Goal: Task Accomplishment & Management: Complete application form

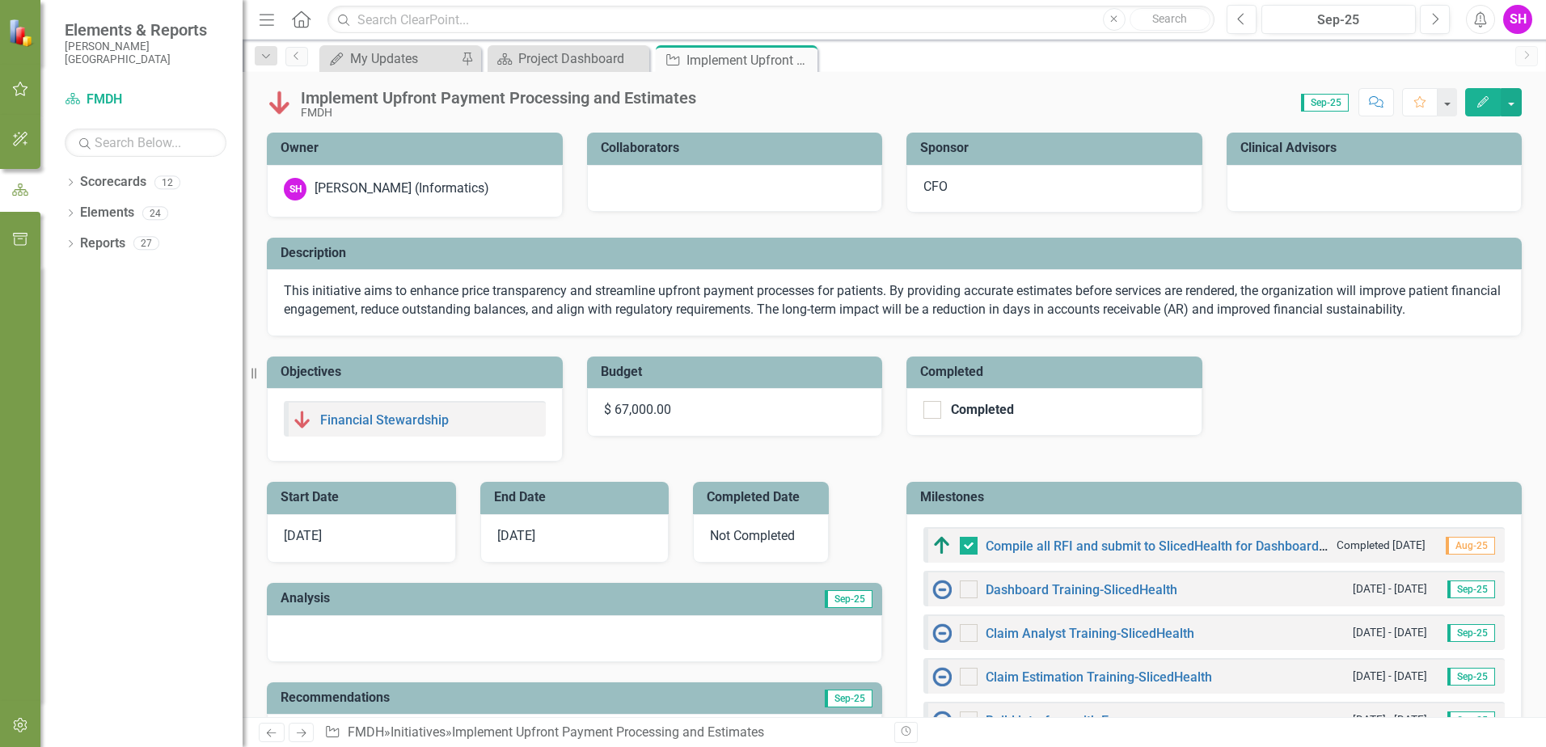
scroll to position [323, 0]
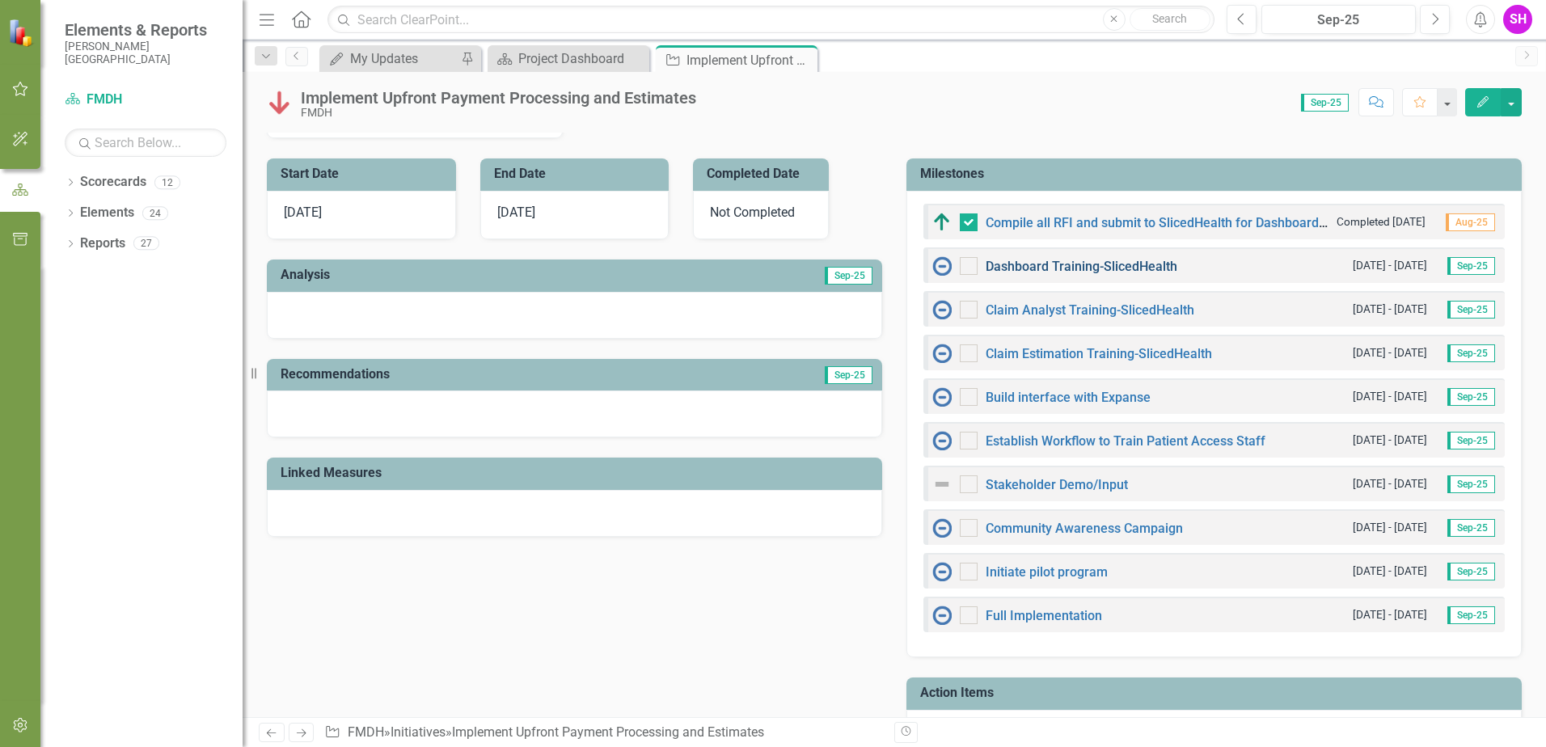
click at [1139, 268] on link "Dashboard Training-SlicedHealth" at bounding box center [1081, 266] width 192 height 15
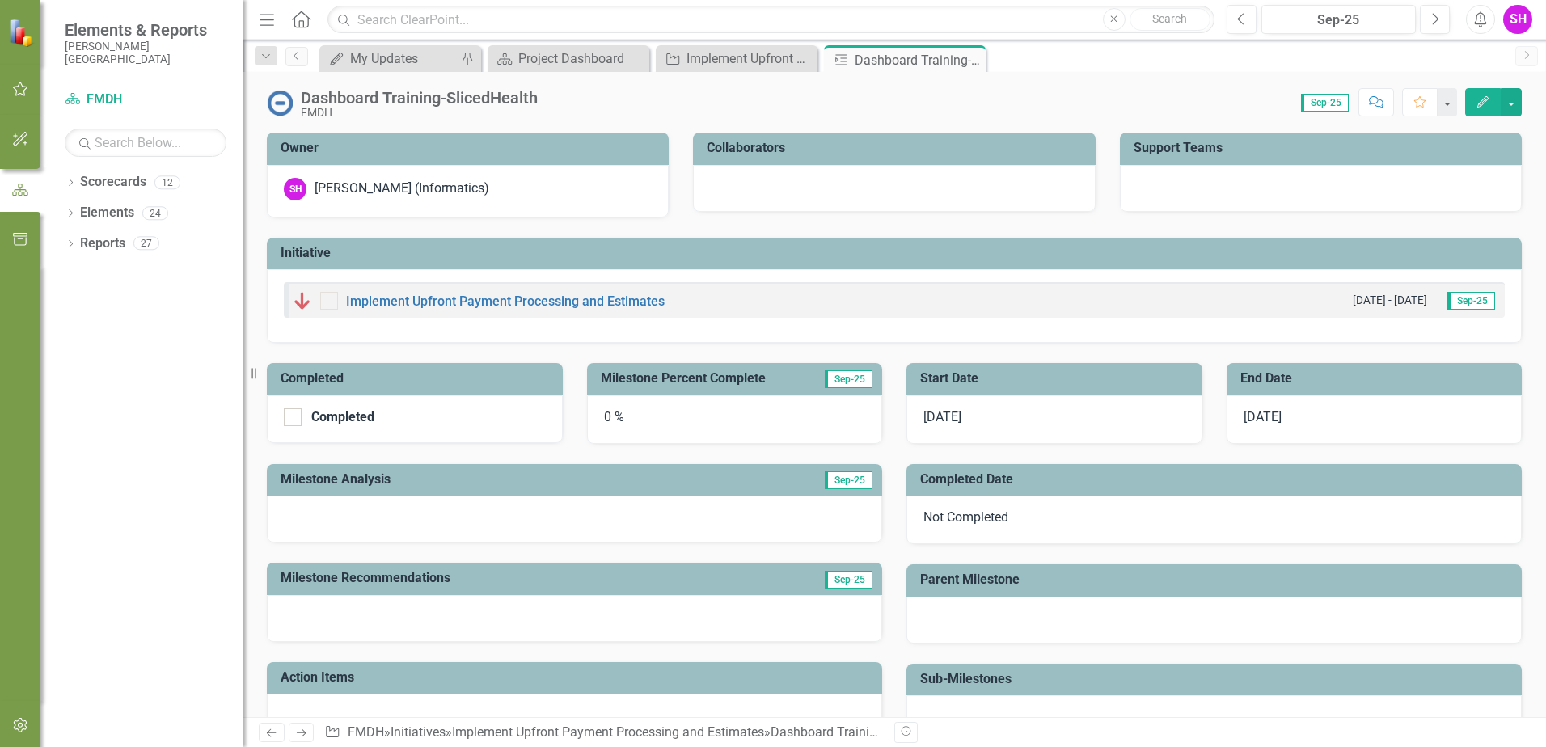
click at [718, 380] on h3 "Milestone Percent Complete" at bounding box center [706, 378] width 211 height 15
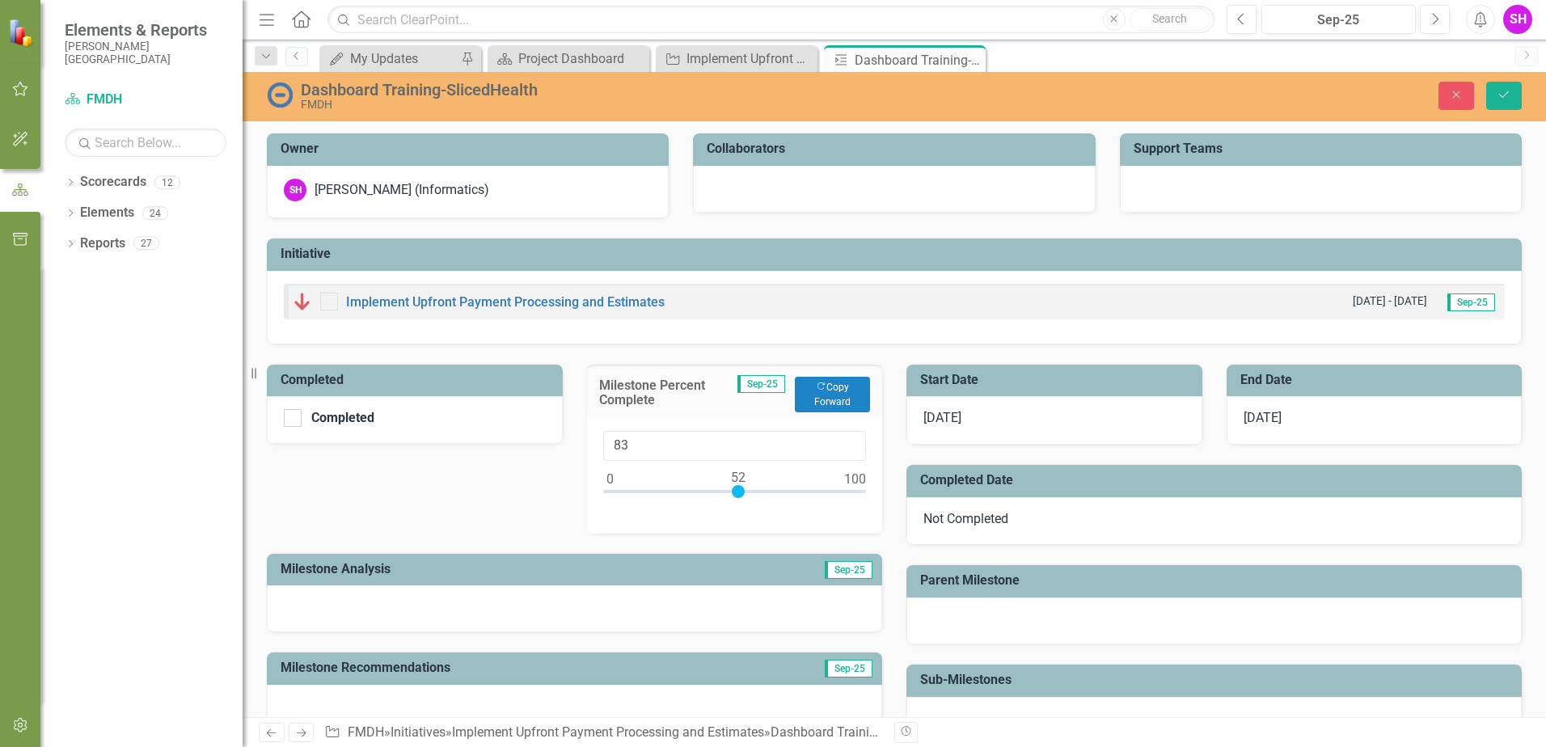
type input "100"
drag, startPoint x: 605, startPoint y: 491, endPoint x: 877, endPoint y: 498, distance: 272.5
click at [877, 498] on div "Milestone Percent Complete Sep-25 Copy Forward Copy Forward 100" at bounding box center [735, 438] width 320 height 189
click at [287, 420] on input "Completed" at bounding box center [289, 414] width 11 height 11
checkbox input "true"
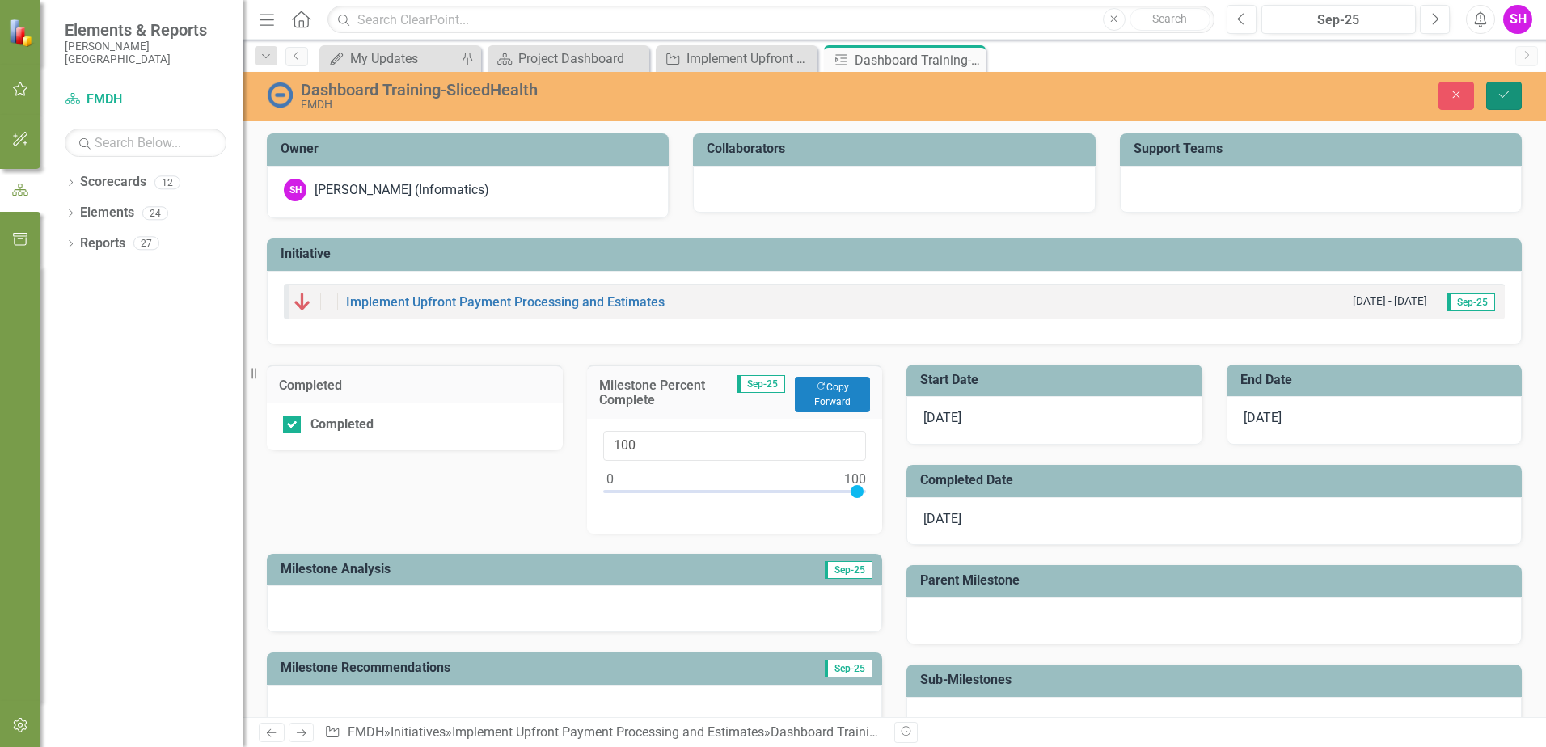
click at [1503, 94] on icon "Save" at bounding box center [1503, 94] width 15 height 11
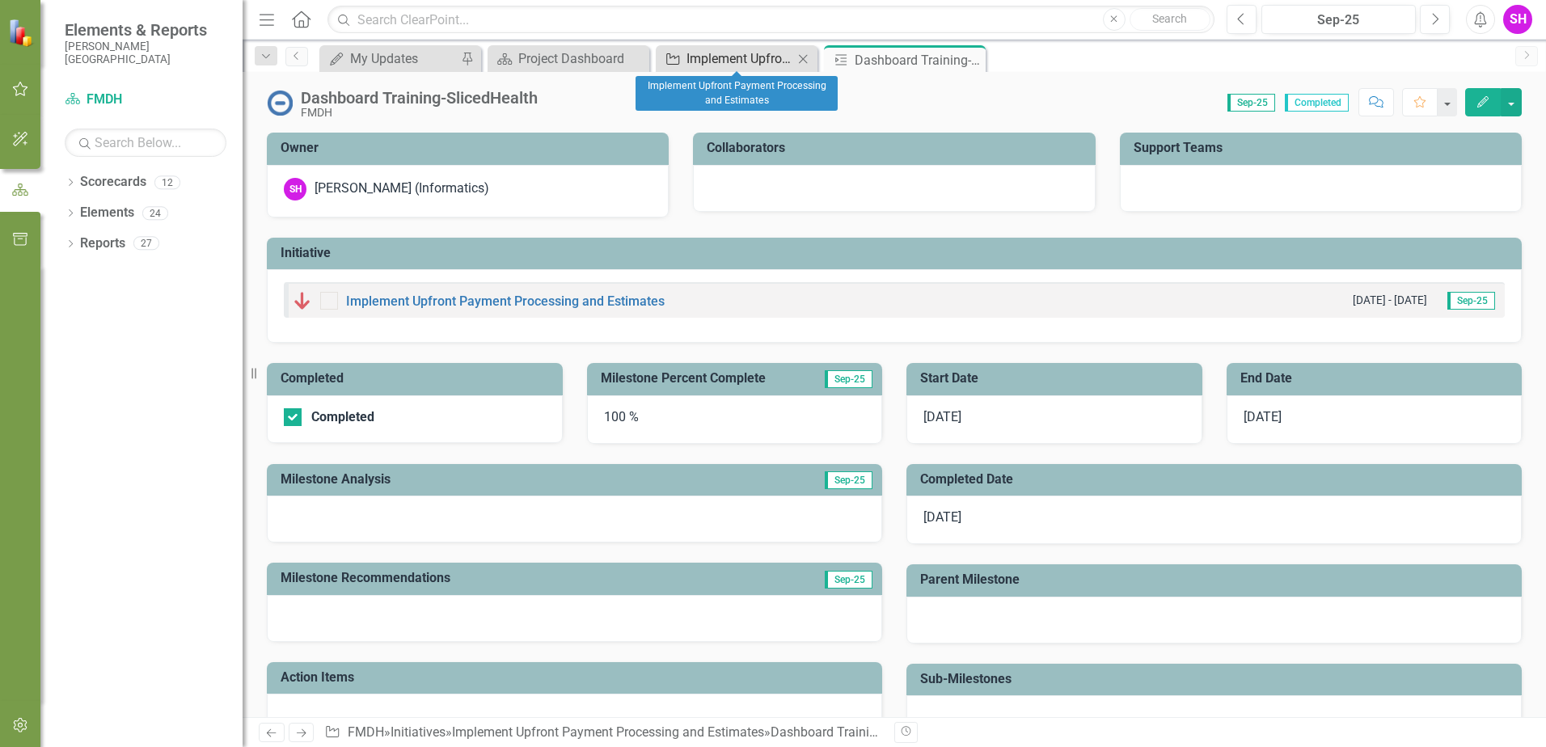
click at [772, 56] on div "Implement Upfront Payment Processing and Estimates" at bounding box center [739, 59] width 107 height 20
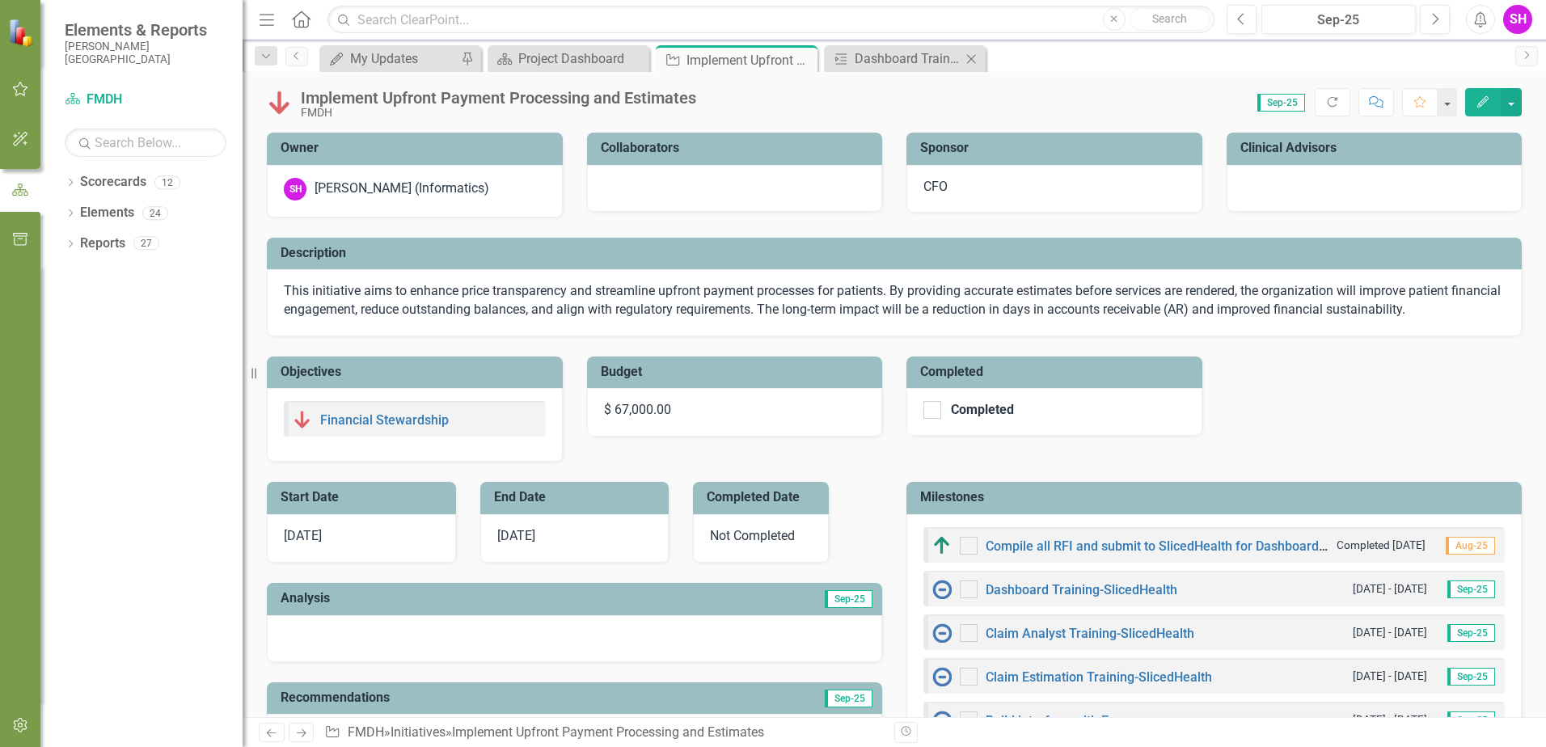
checkbox input "true"
click at [974, 56] on icon at bounding box center [971, 58] width 9 height 9
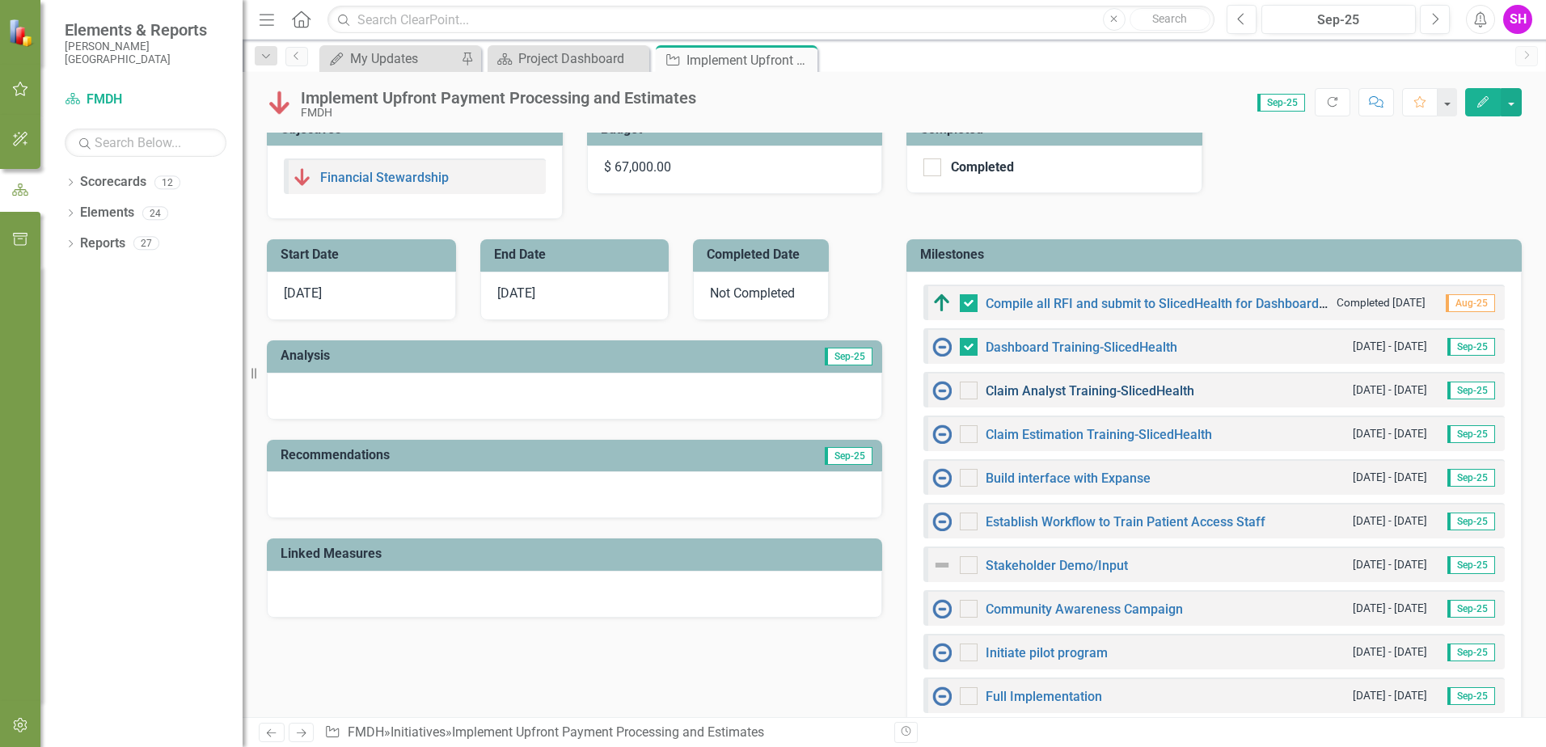
click at [999, 394] on link "Claim Analyst Training-SlicedHealth" at bounding box center [1089, 390] width 209 height 15
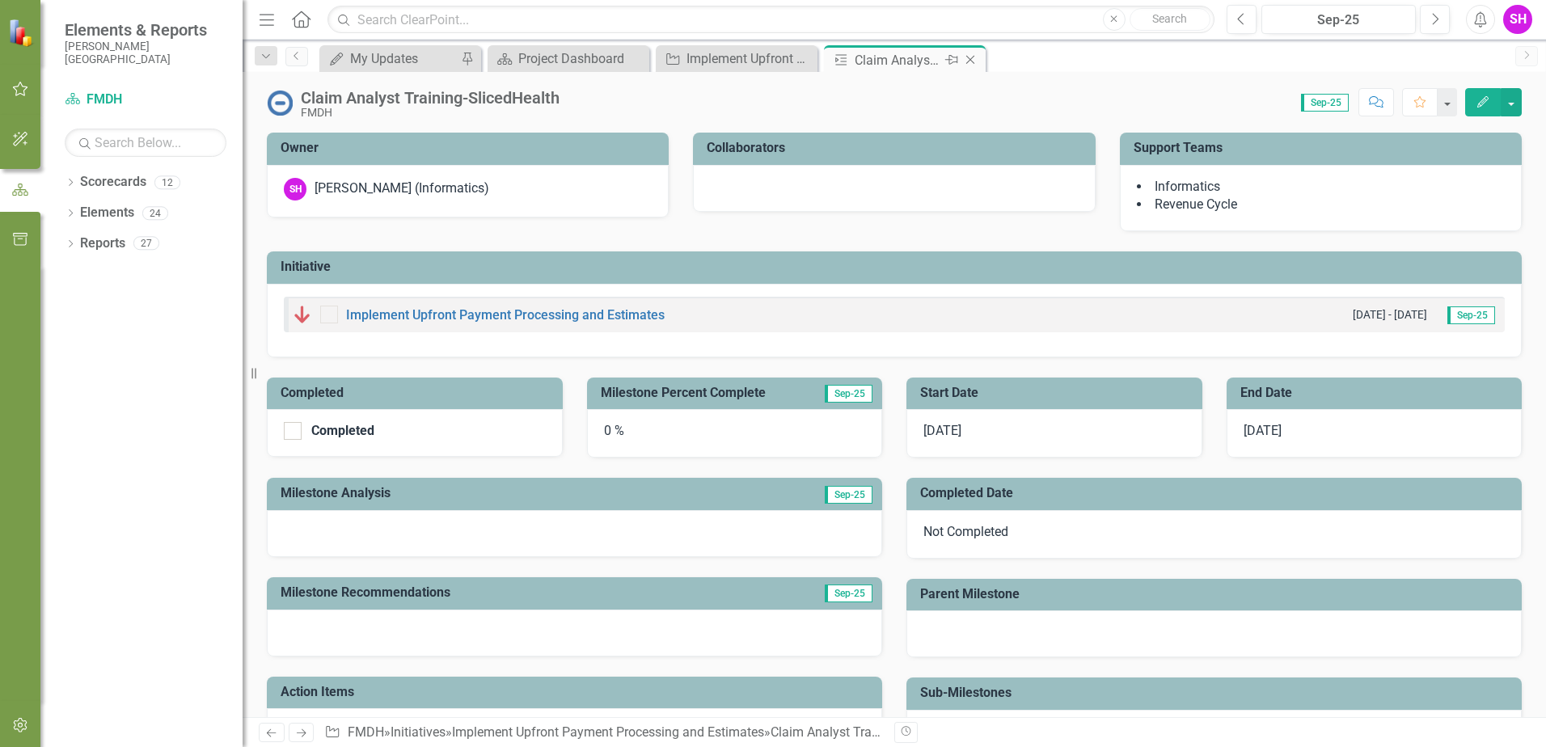
click at [969, 59] on icon at bounding box center [970, 60] width 9 height 9
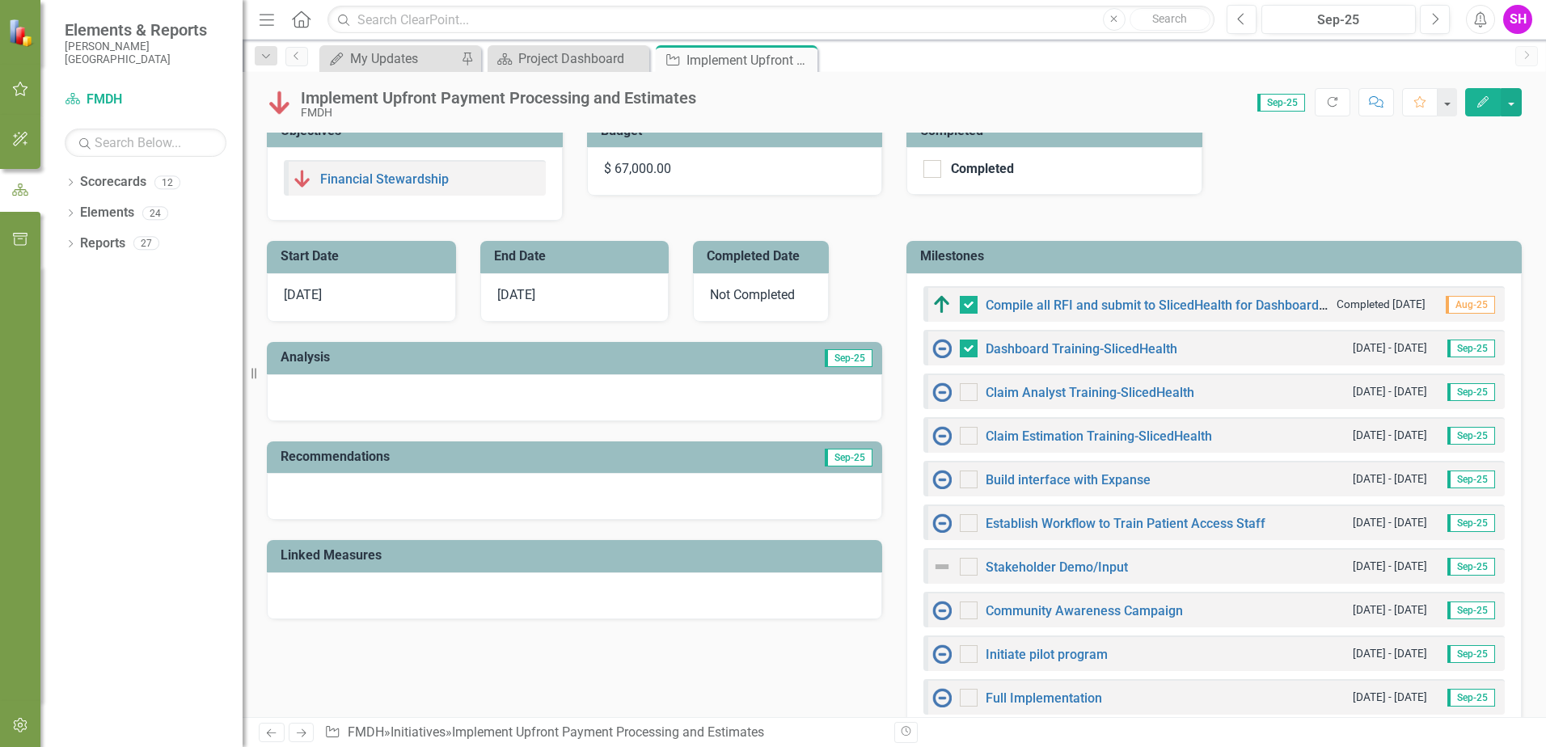
scroll to position [243, 0]
click at [1105, 431] on link "Claim Estimation Training-SlicedHealth" at bounding box center [1098, 434] width 226 height 15
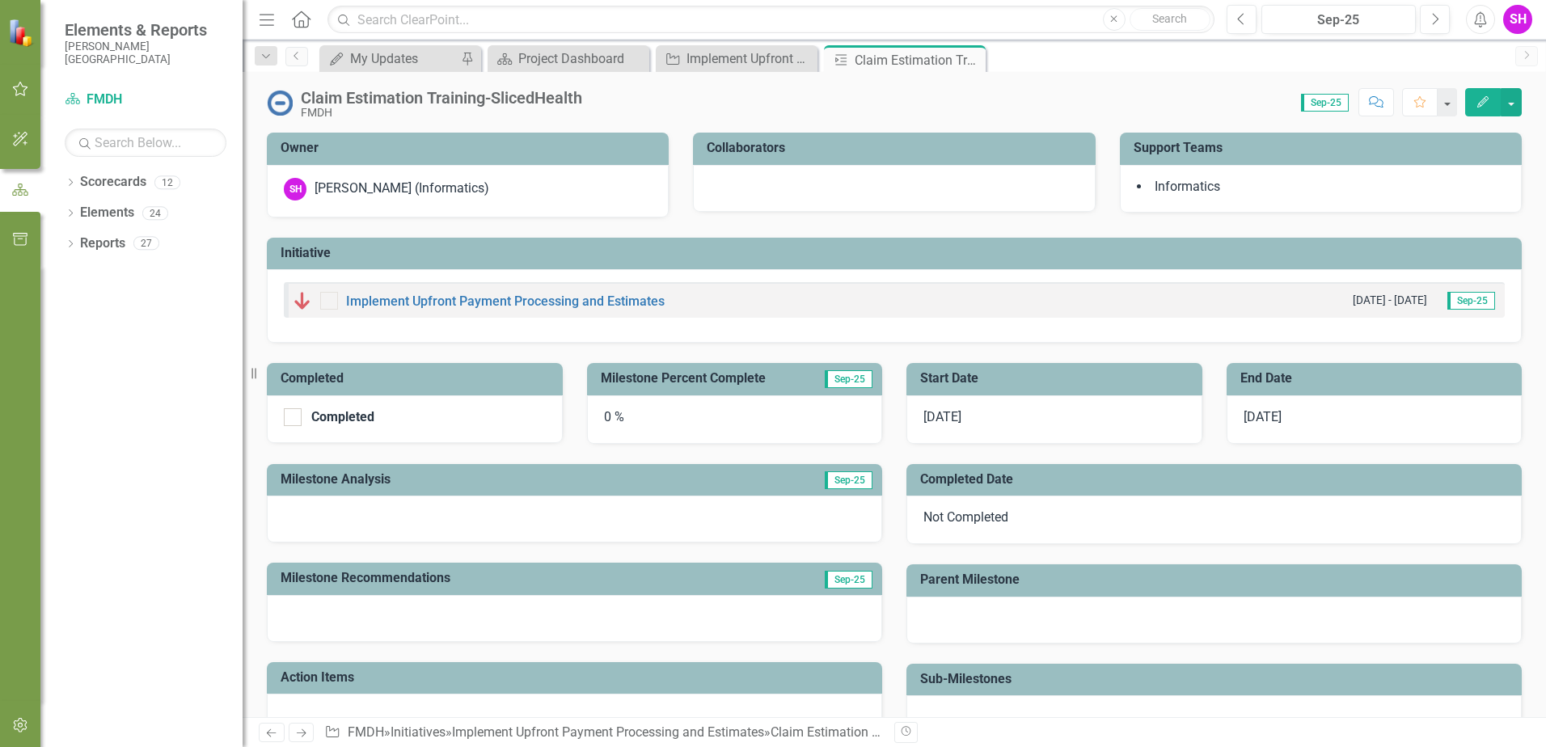
click at [350, 108] on div "FMDH" at bounding box center [441, 113] width 281 height 12
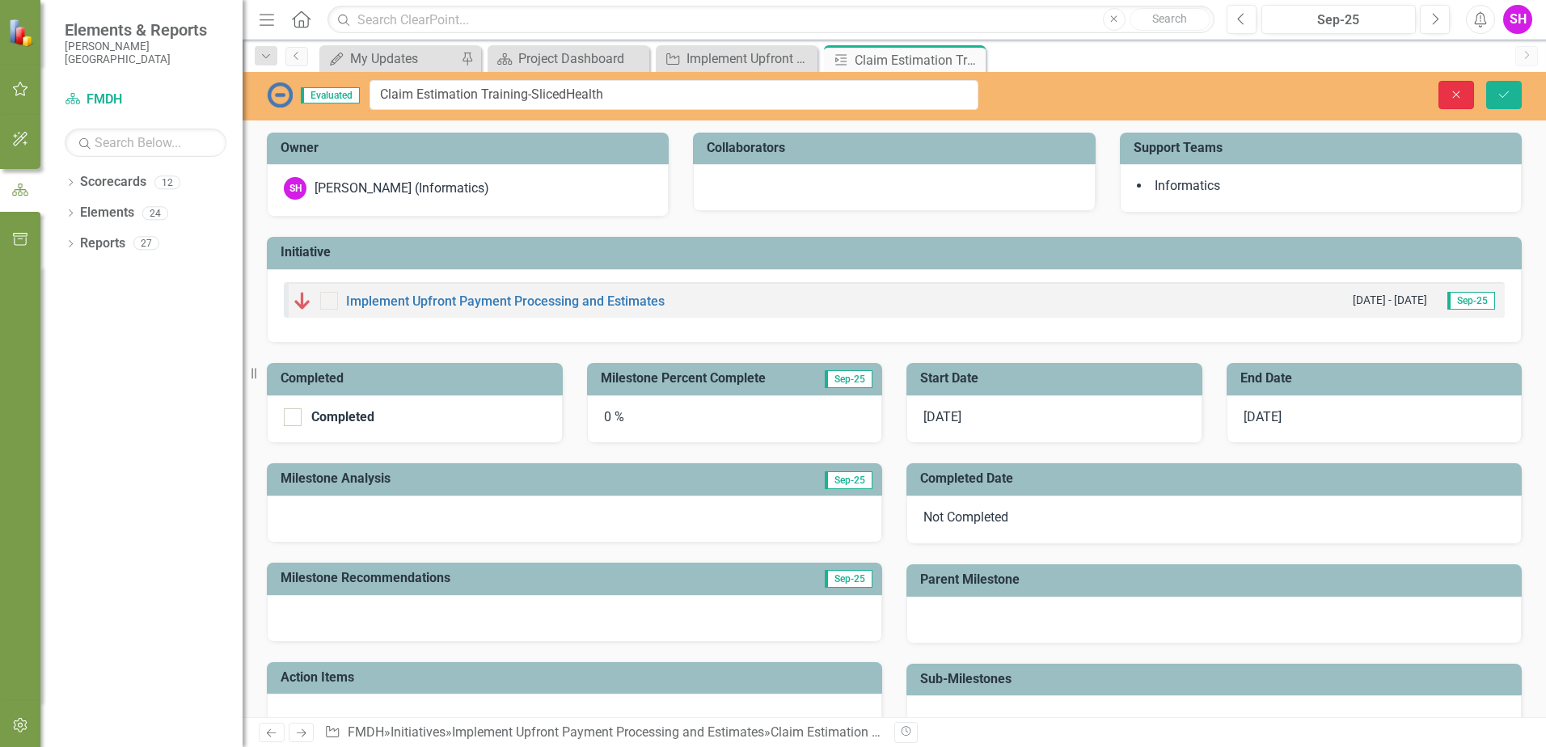
click at [1453, 97] on icon "button" at bounding box center [1456, 94] width 7 height 7
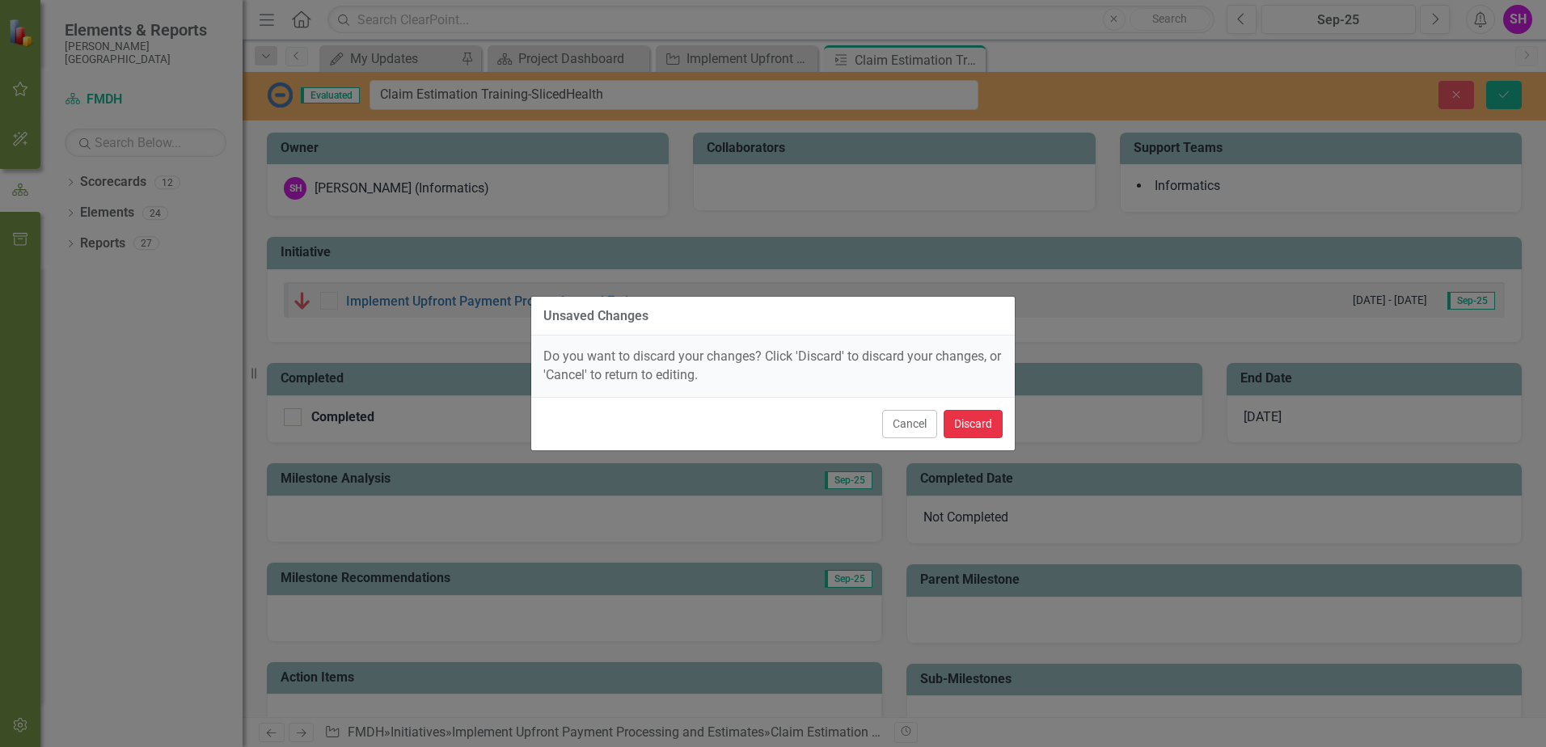
click at [984, 427] on button "Discard" at bounding box center [972, 424] width 59 height 28
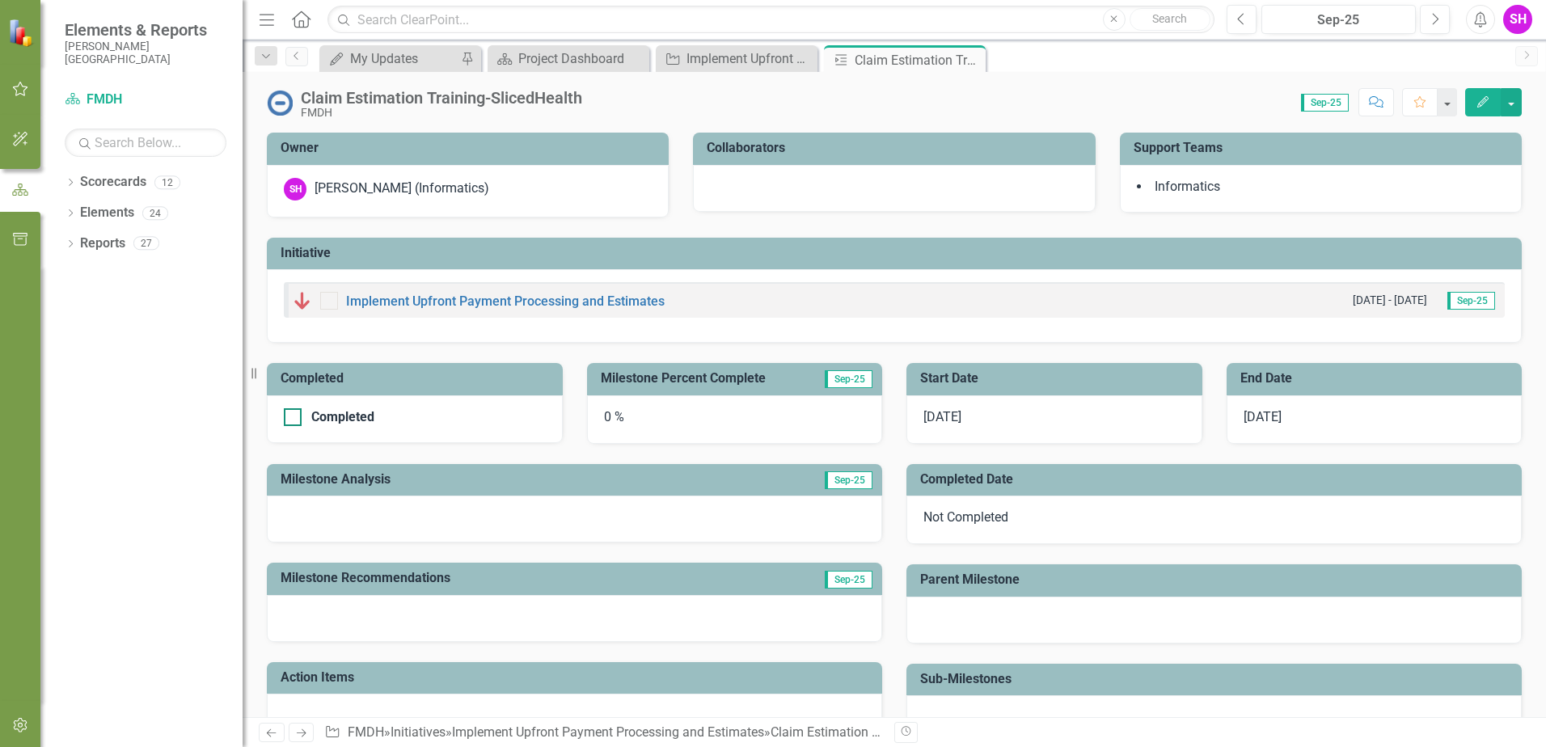
click at [296, 415] on div at bounding box center [293, 417] width 18 height 18
click at [294, 415] on input "Completed" at bounding box center [289, 413] width 11 height 11
checkbox input "true"
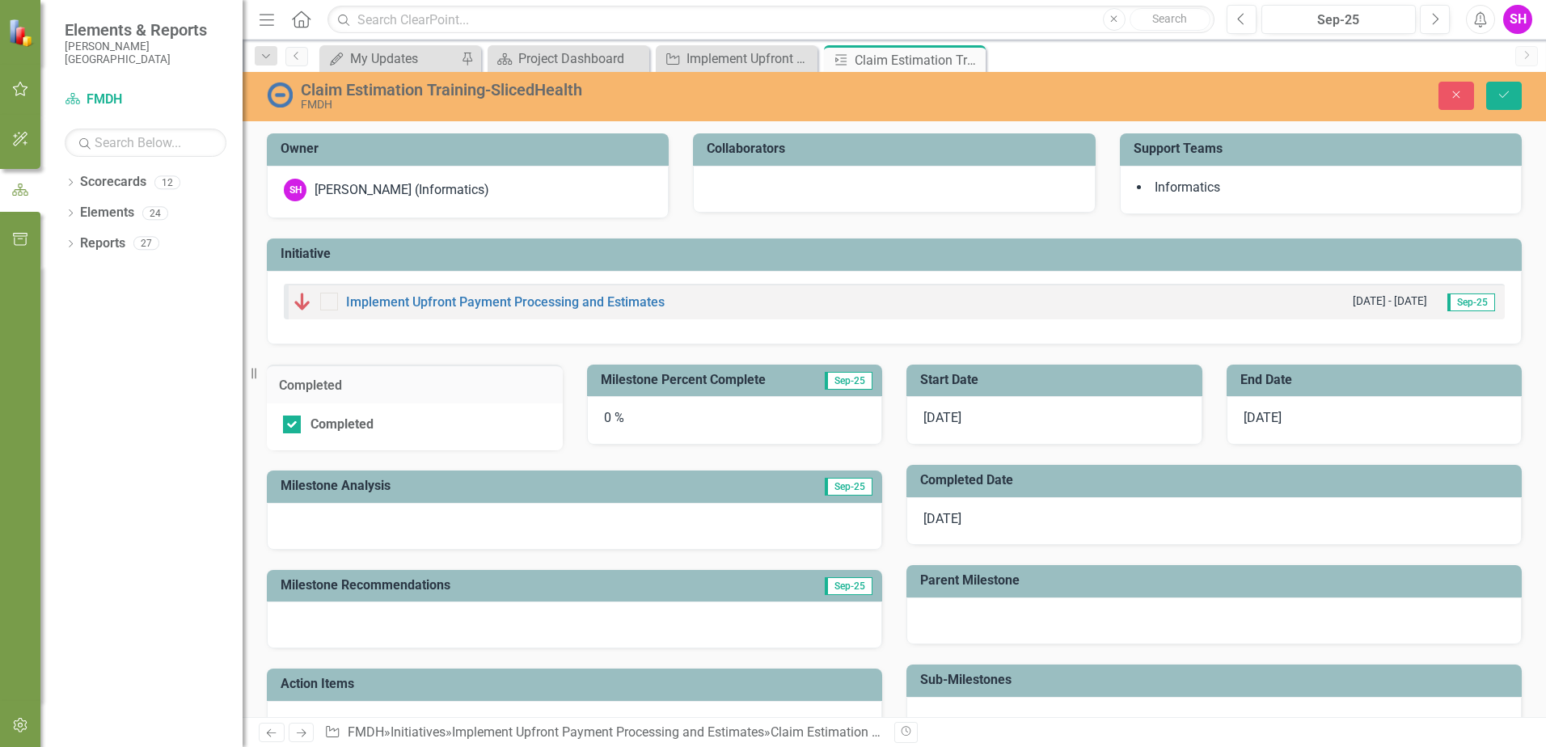
click at [729, 423] on div "0 %" at bounding box center [735, 420] width 296 height 49
click at [673, 414] on div "0 %" at bounding box center [735, 420] width 296 height 49
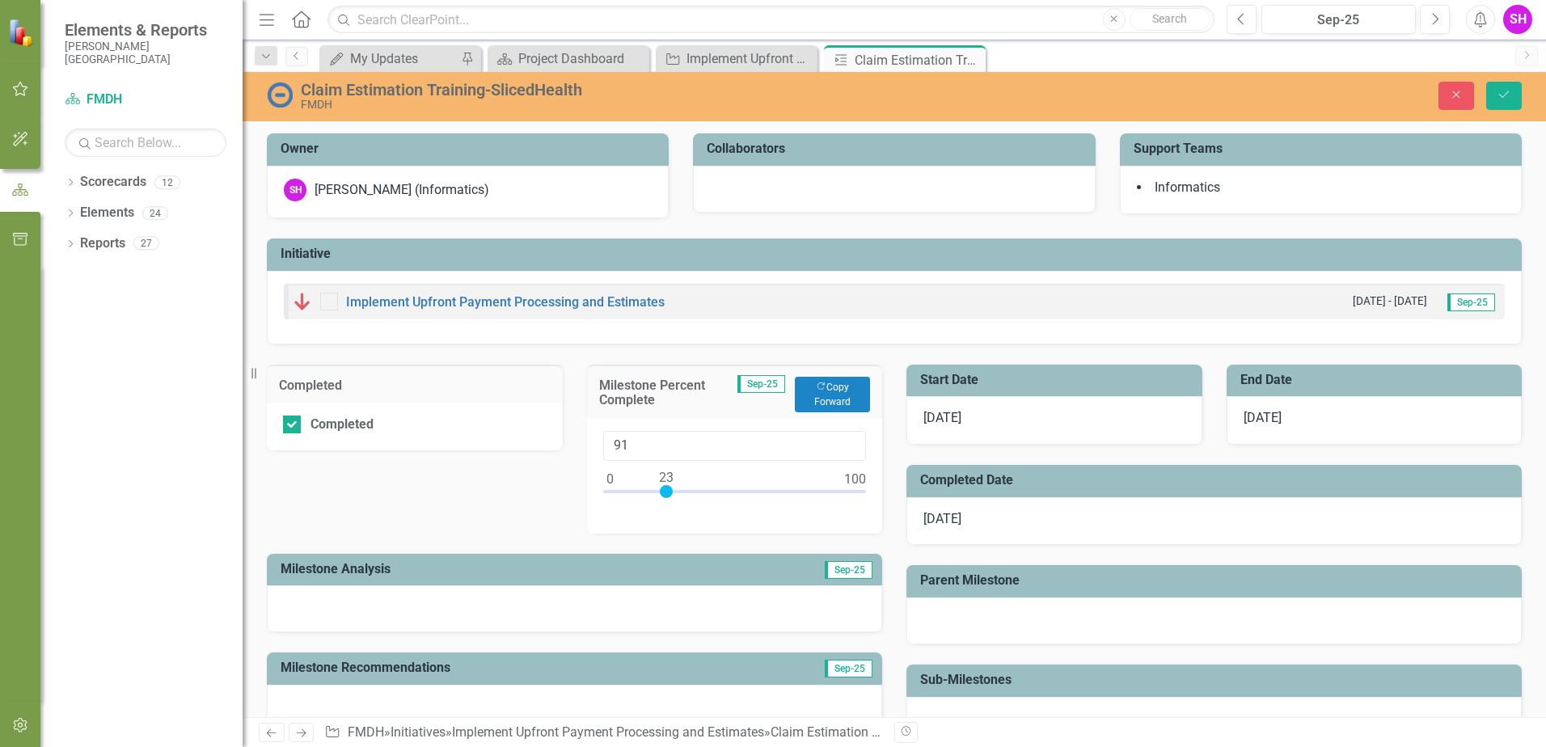
type input "100"
drag, startPoint x: 609, startPoint y: 489, endPoint x: 951, endPoint y: 460, distance: 343.2
click at [890, 509] on div "Completed Completed Milestone Percent Complete Sep-25 Copy Forward Copy Forward…" at bounding box center [894, 587] width 1279 height 487
click at [1506, 101] on button "Save" at bounding box center [1504, 96] width 36 height 28
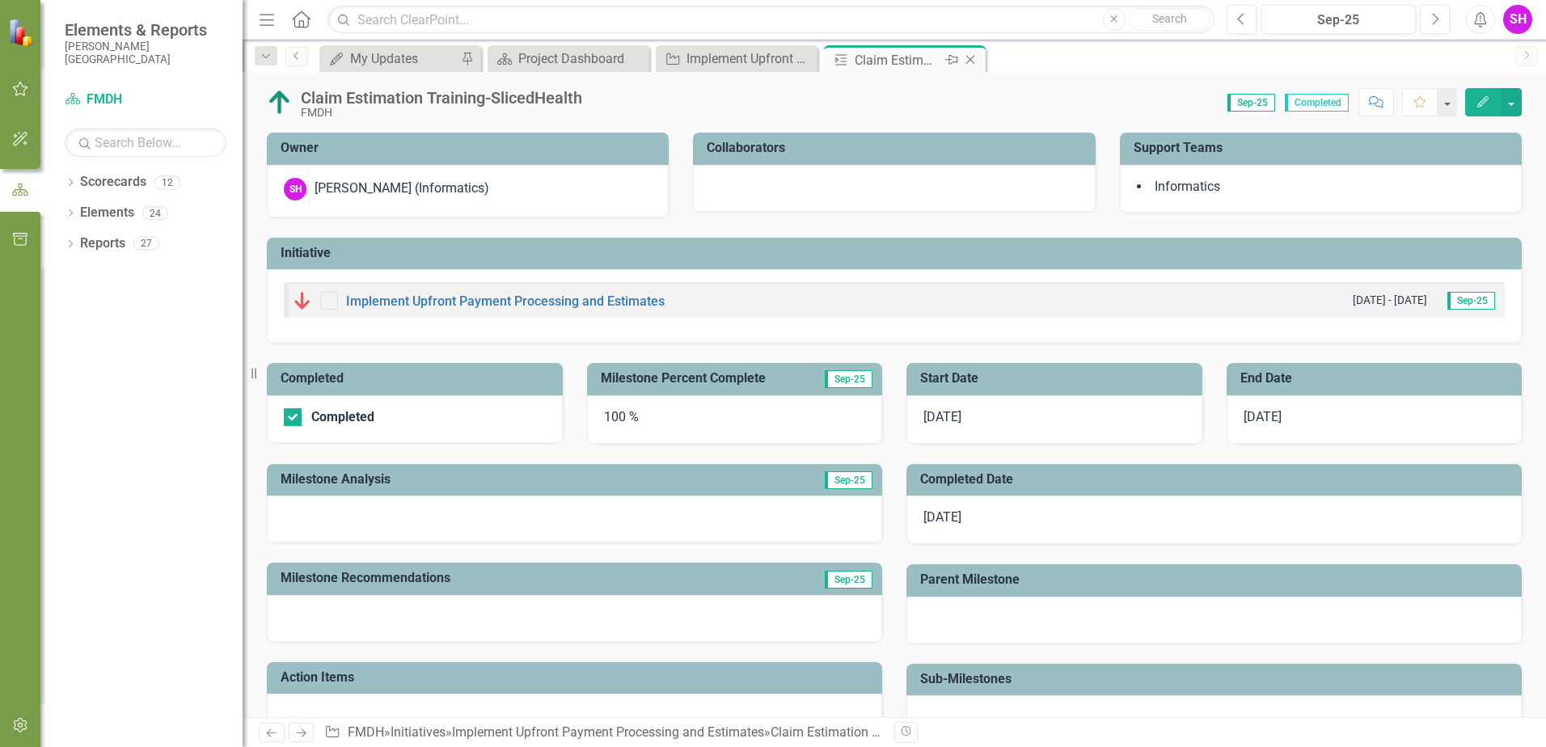
click at [971, 58] on icon "Close" at bounding box center [970, 59] width 16 height 13
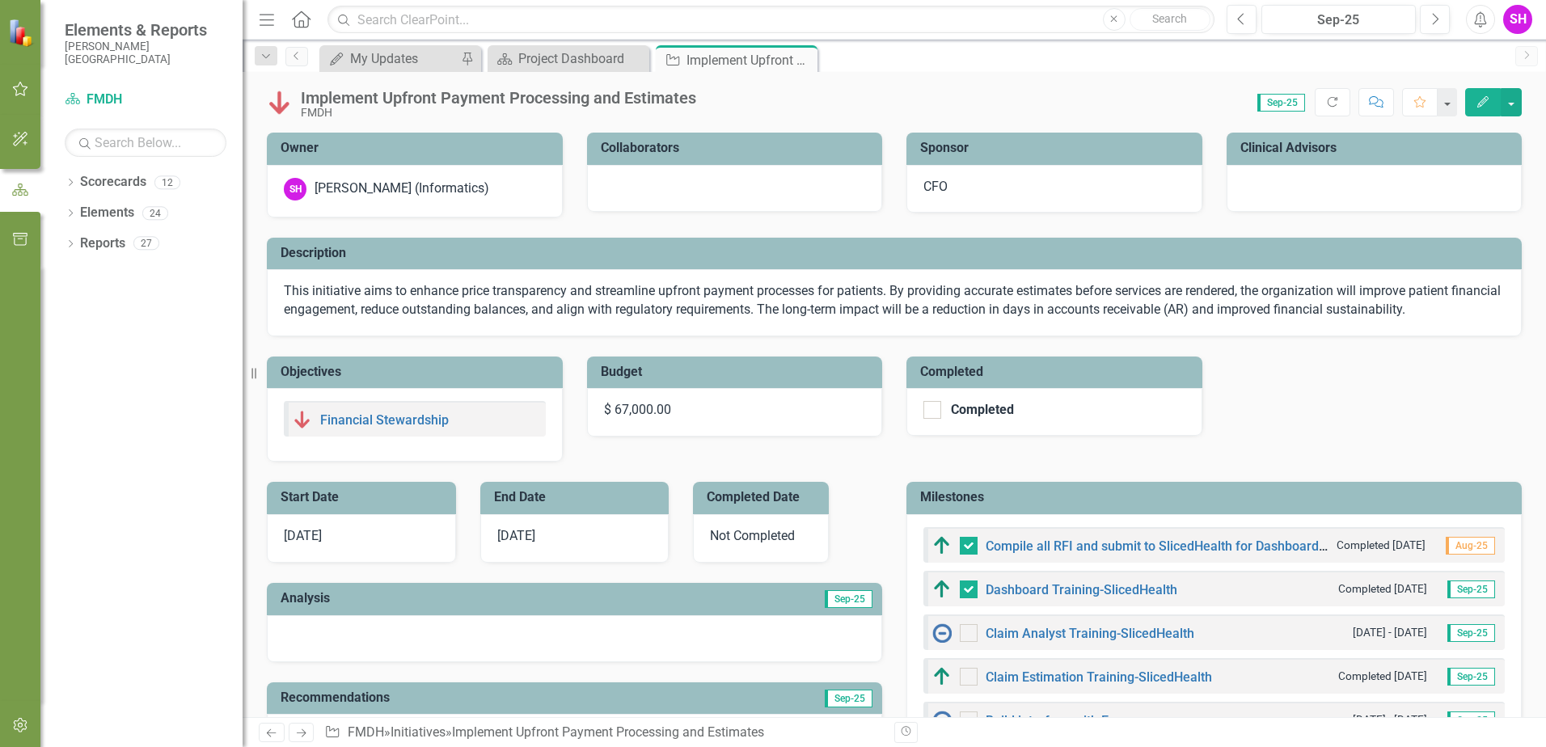
checkbox input "false"
checkbox input "true"
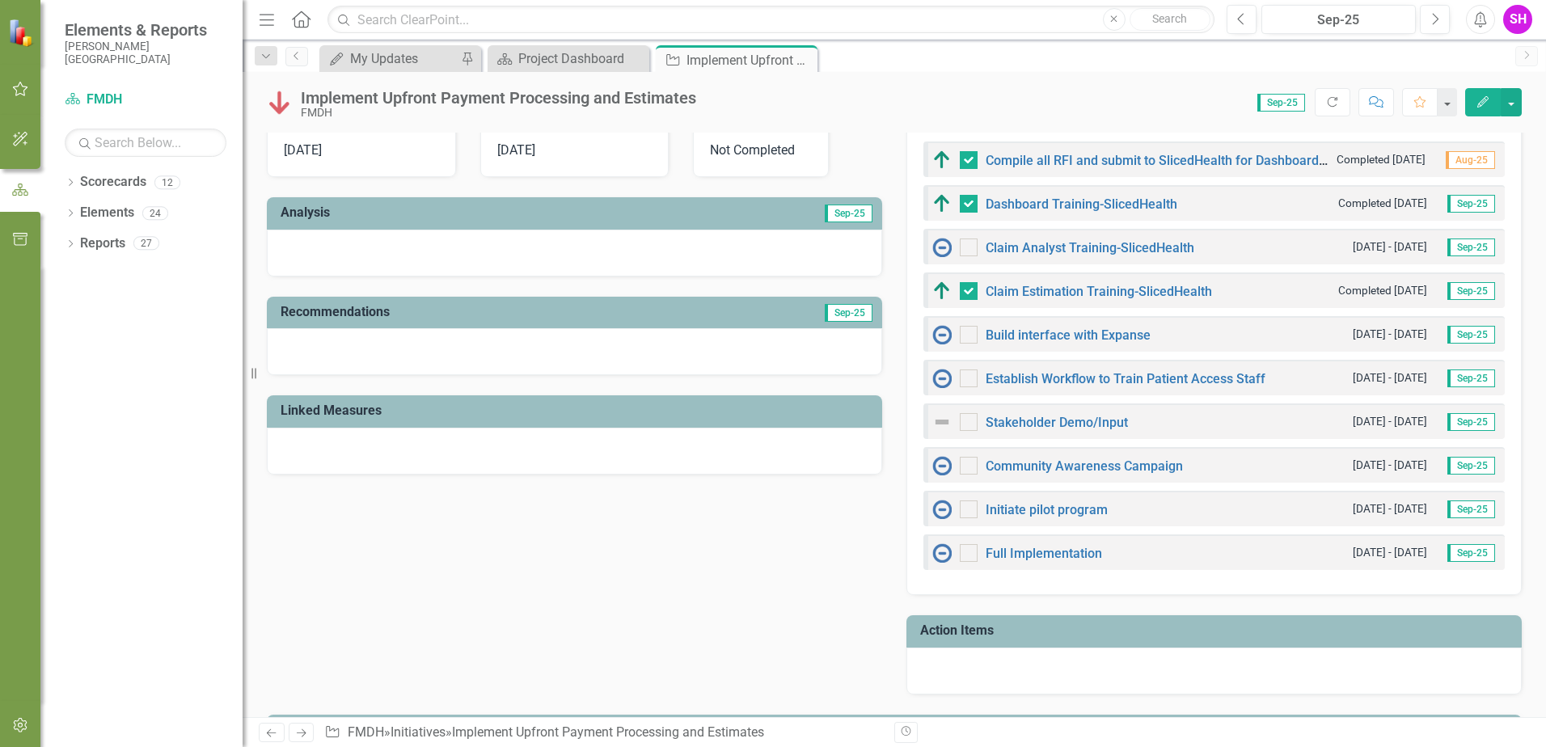
scroll to position [404, 0]
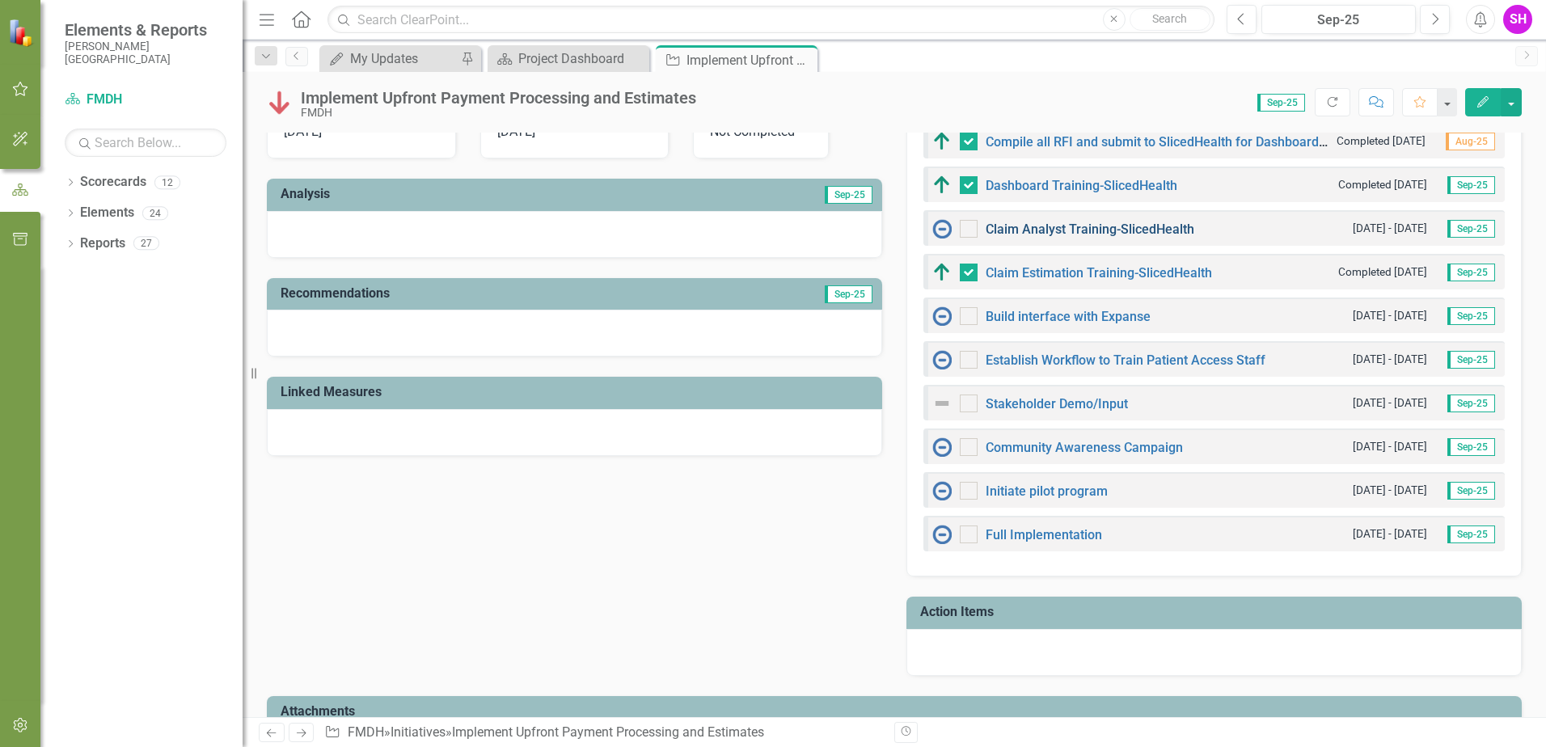
click at [1043, 234] on link "Claim Analyst Training-SlicedHealth" at bounding box center [1089, 228] width 209 height 15
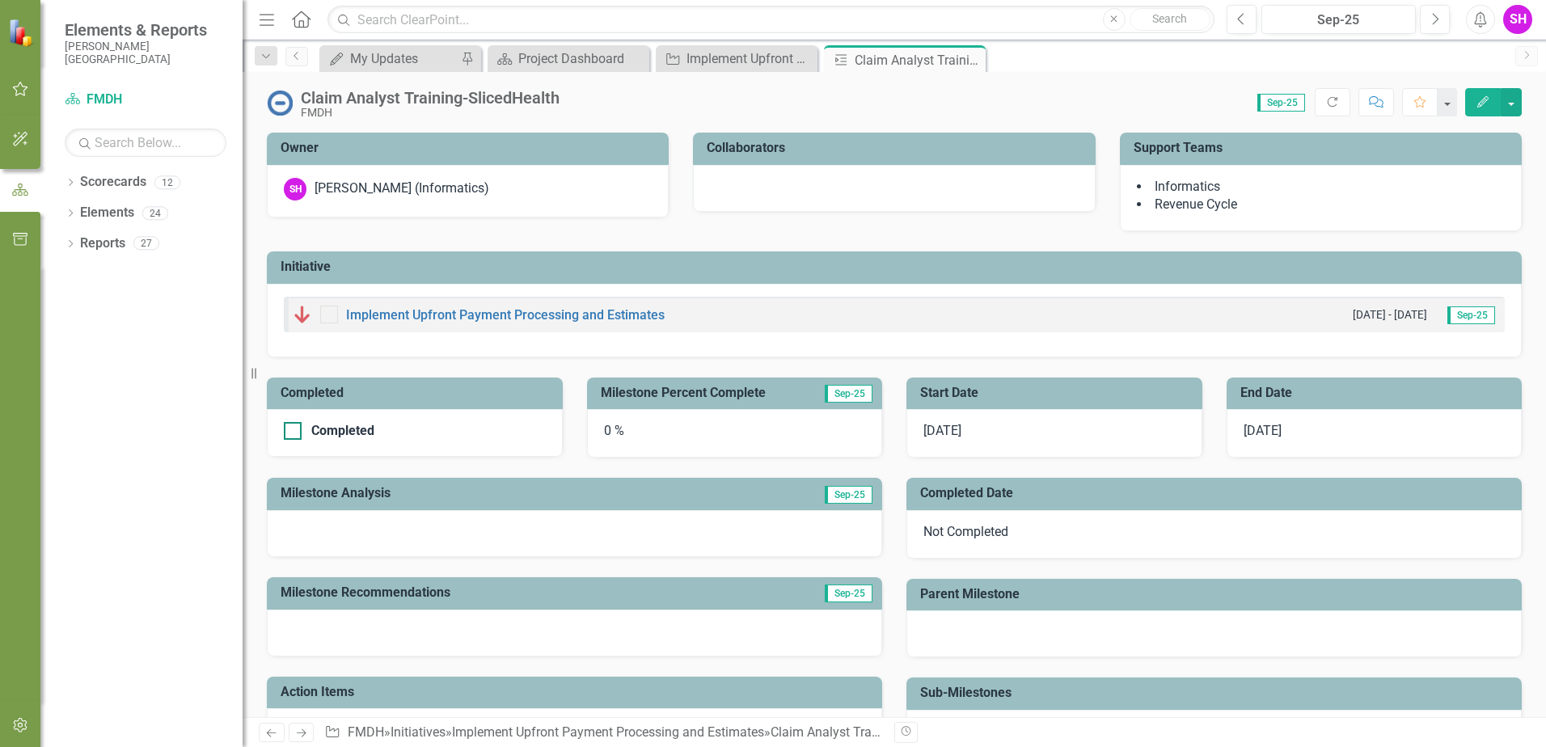
click at [294, 429] on div at bounding box center [293, 431] width 18 height 18
click at [294, 429] on input "Completed" at bounding box center [289, 427] width 11 height 11
checkbox input "true"
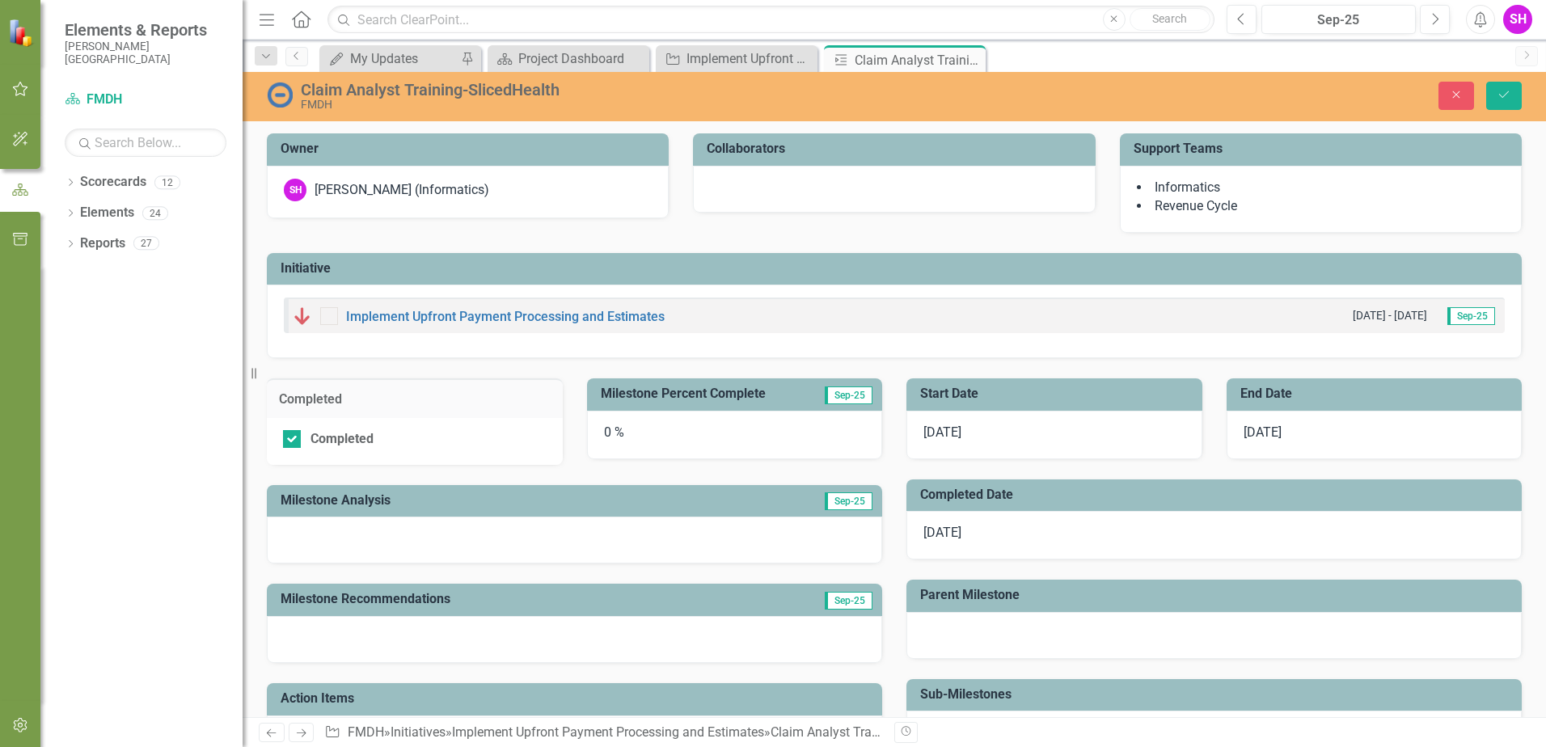
click at [687, 441] on div "0 %" at bounding box center [735, 435] width 296 height 49
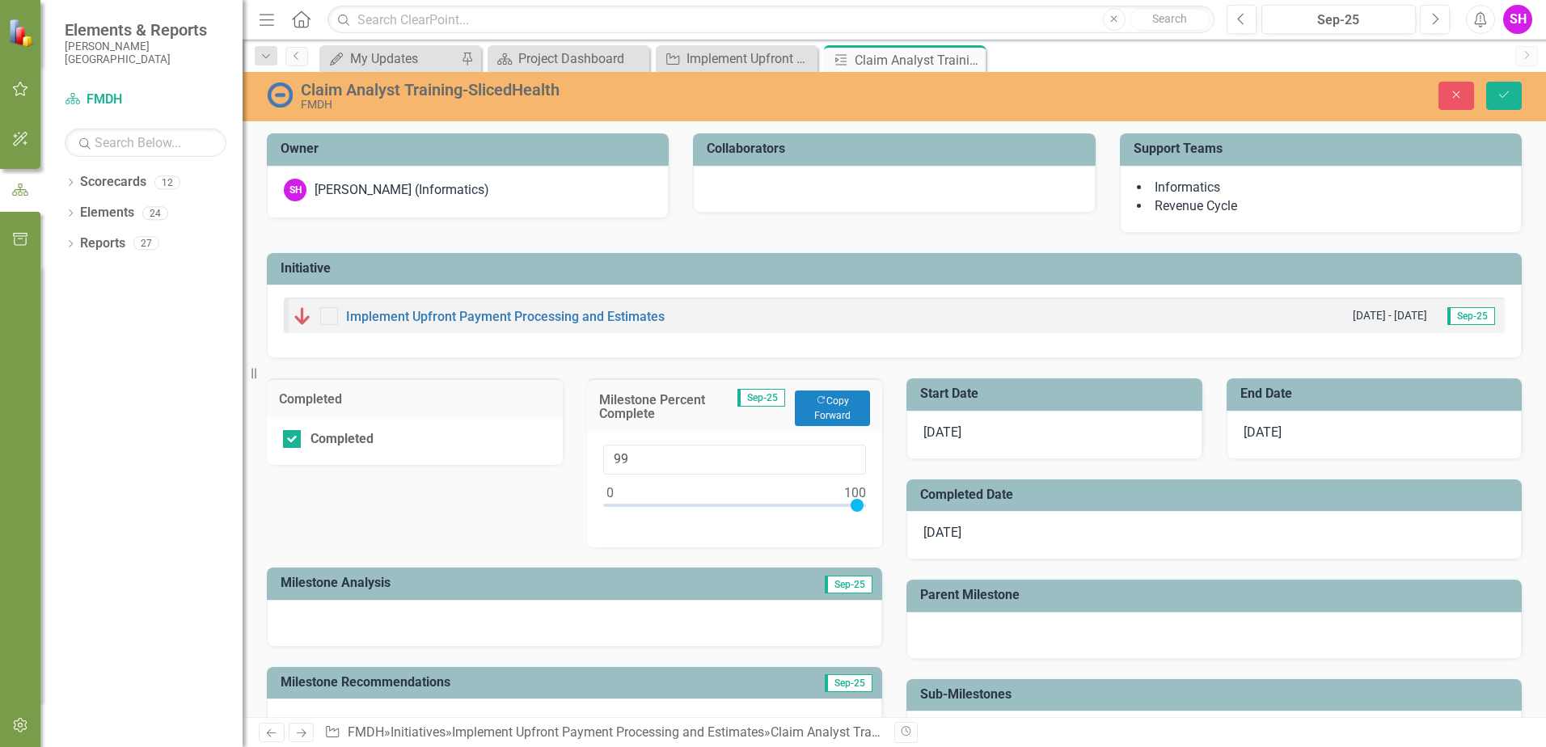
type input "100"
drag, startPoint x: 605, startPoint y: 506, endPoint x: 960, endPoint y: 471, distance: 356.6
click at [862, 506] on div "100" at bounding box center [735, 489] width 296 height 115
click at [1510, 99] on icon "Save" at bounding box center [1503, 94] width 15 height 11
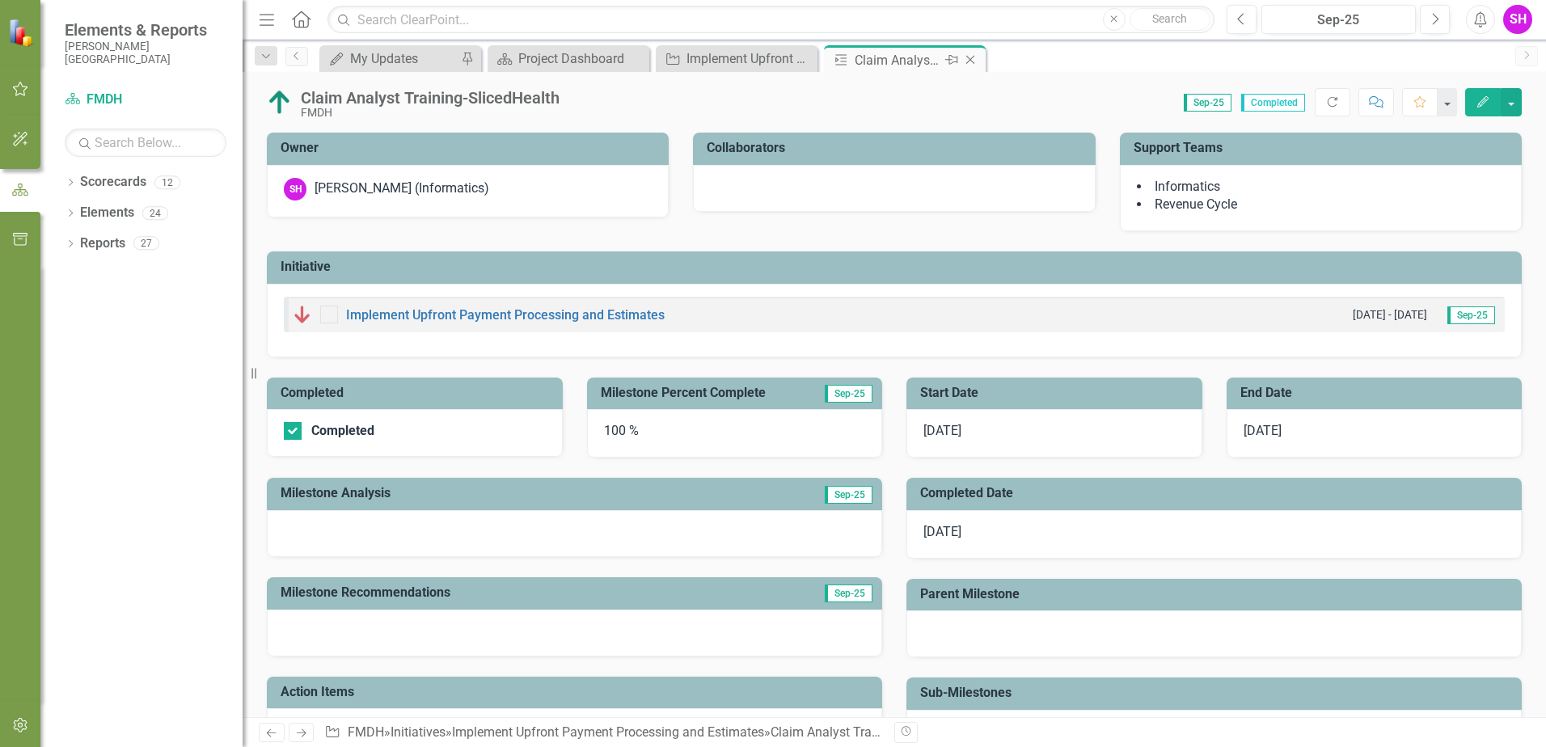
click at [972, 57] on icon at bounding box center [970, 60] width 9 height 9
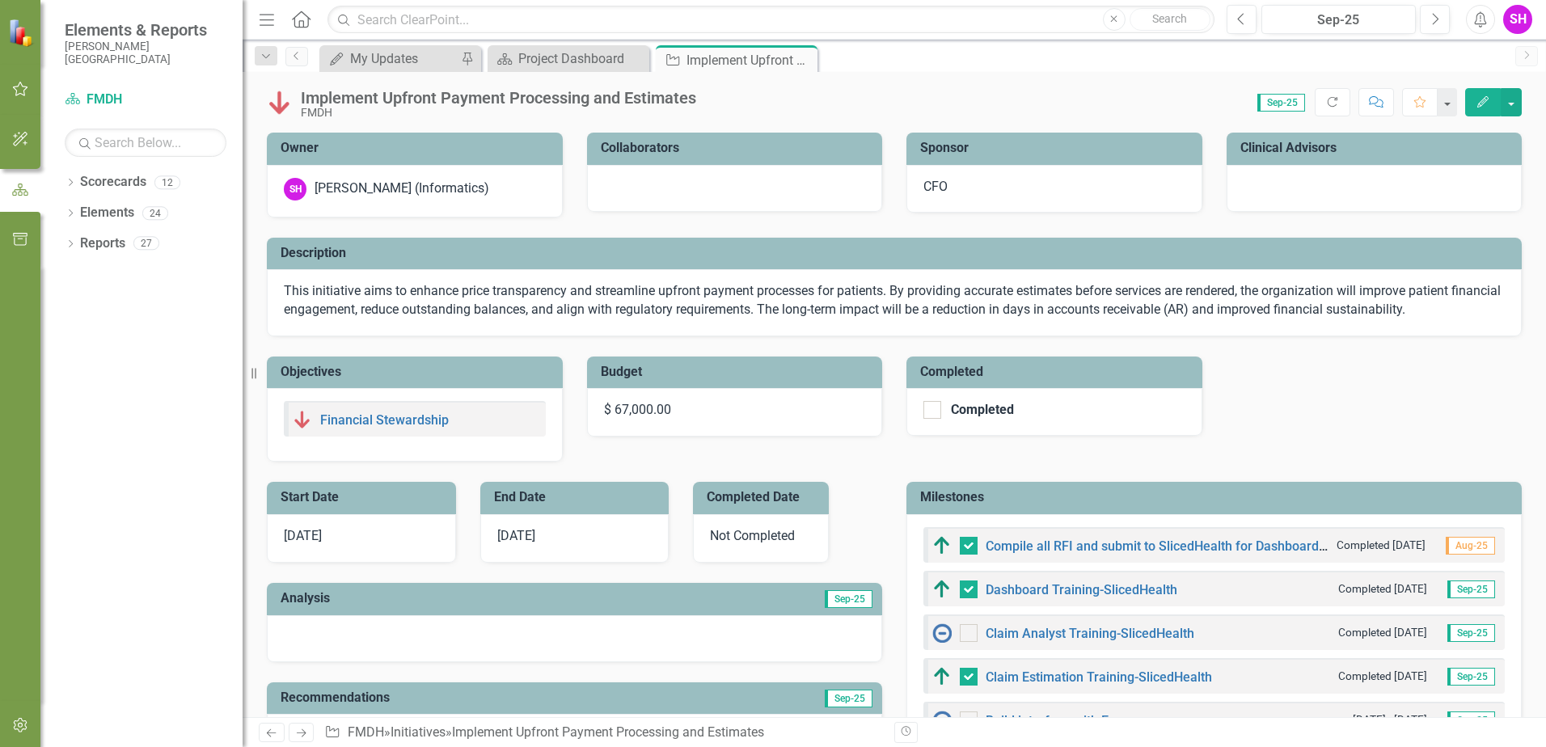
checkbox input "false"
checkbox input "true"
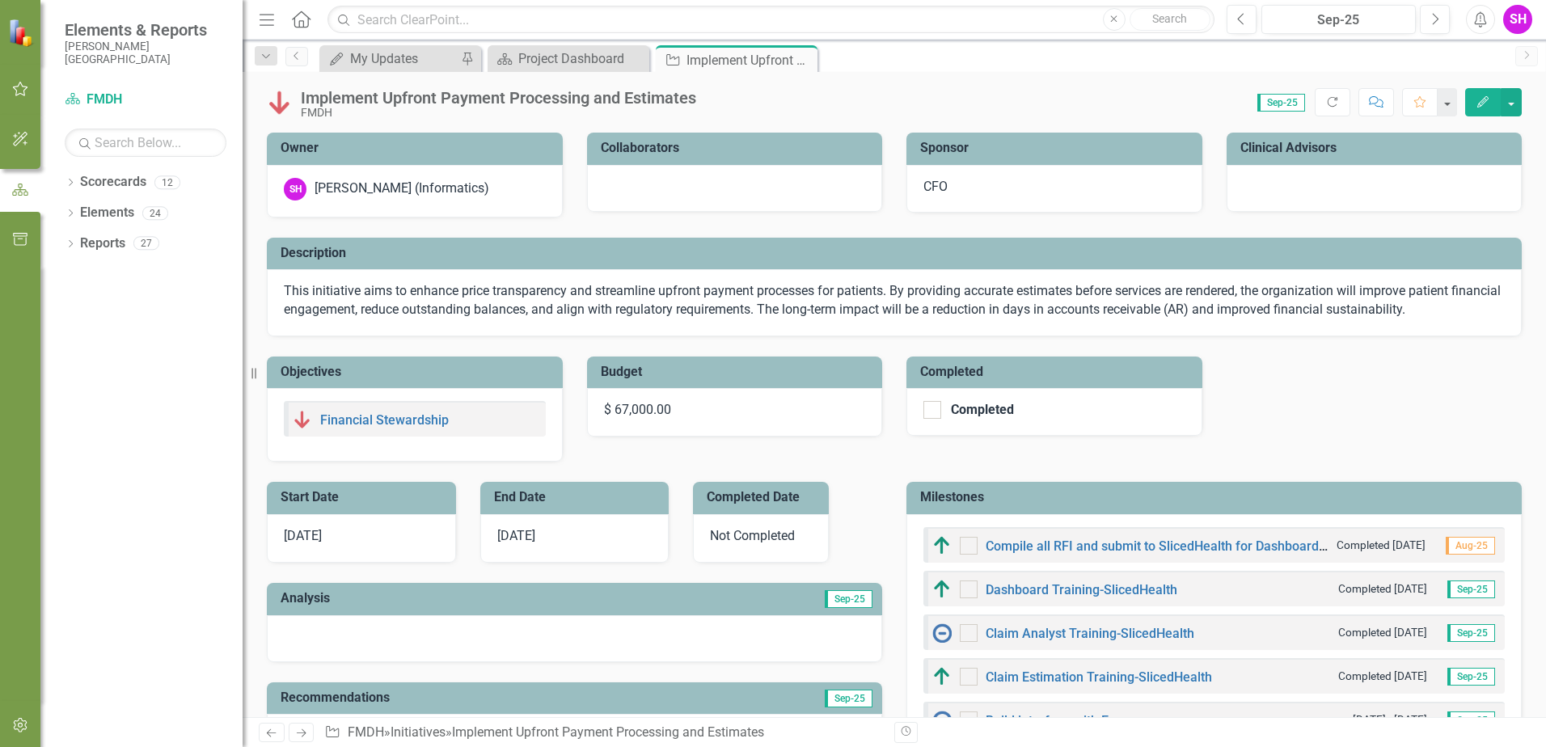
checkbox input "true"
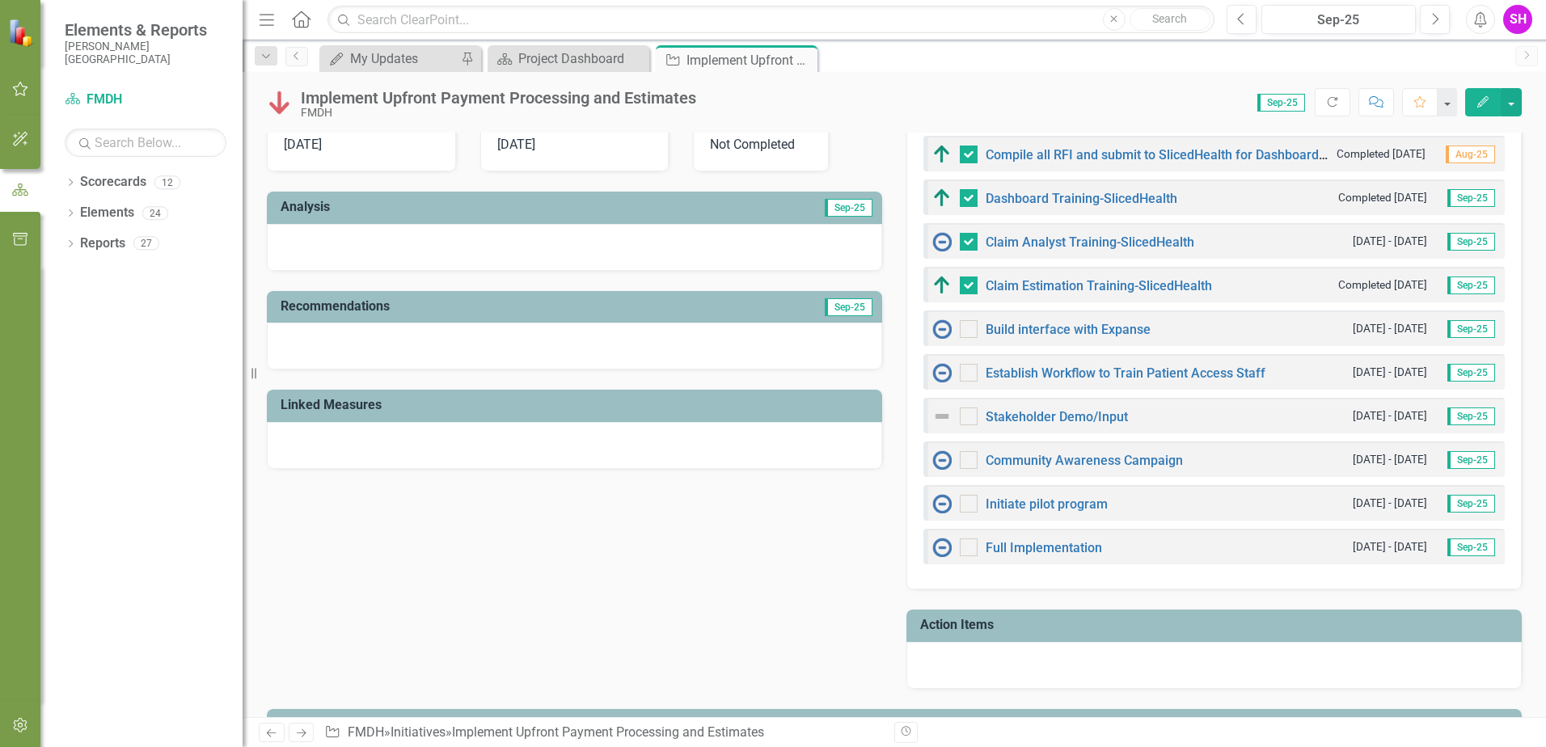
scroll to position [404, 0]
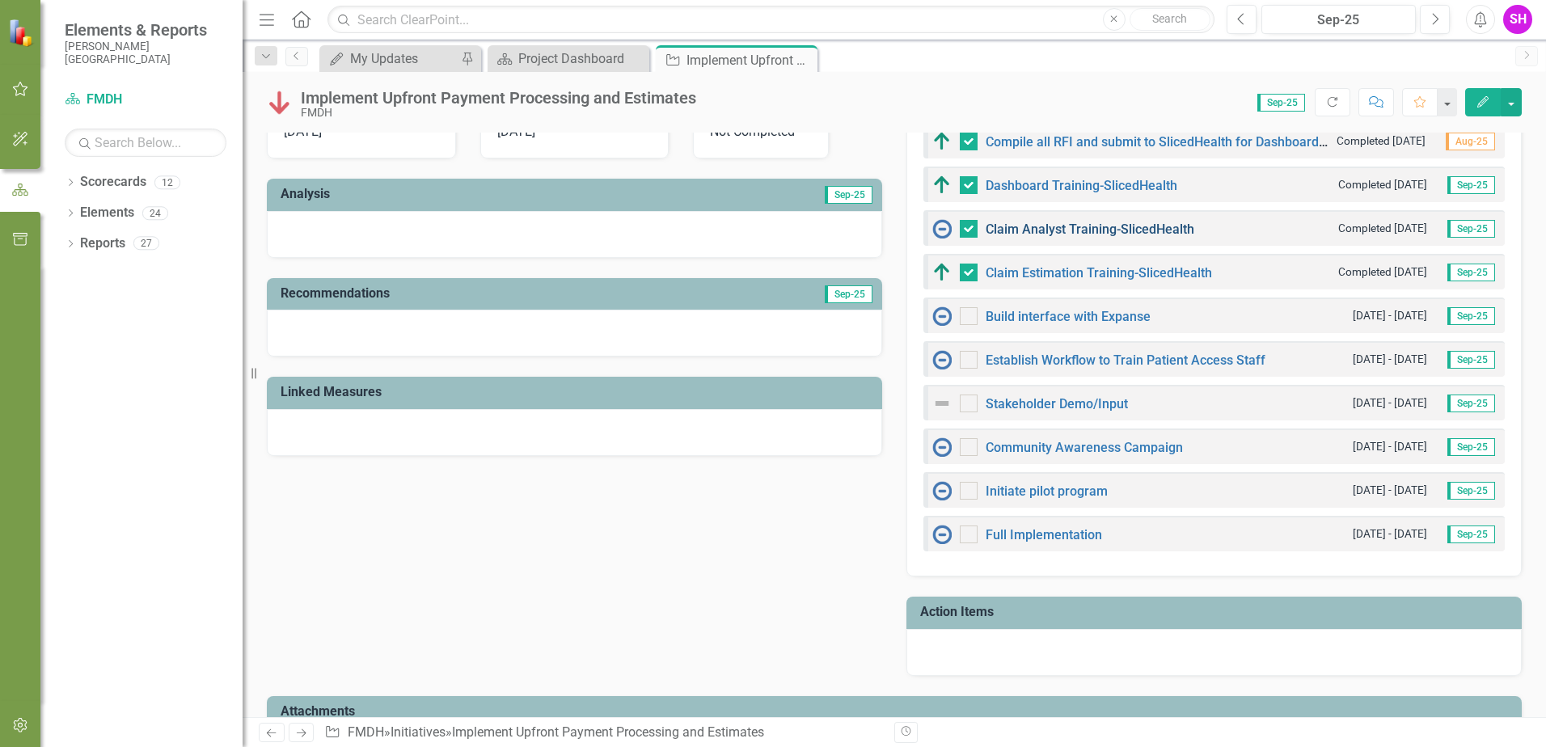
click at [1002, 228] on link "Claim Analyst Training-SlicedHealth" at bounding box center [1089, 228] width 209 height 15
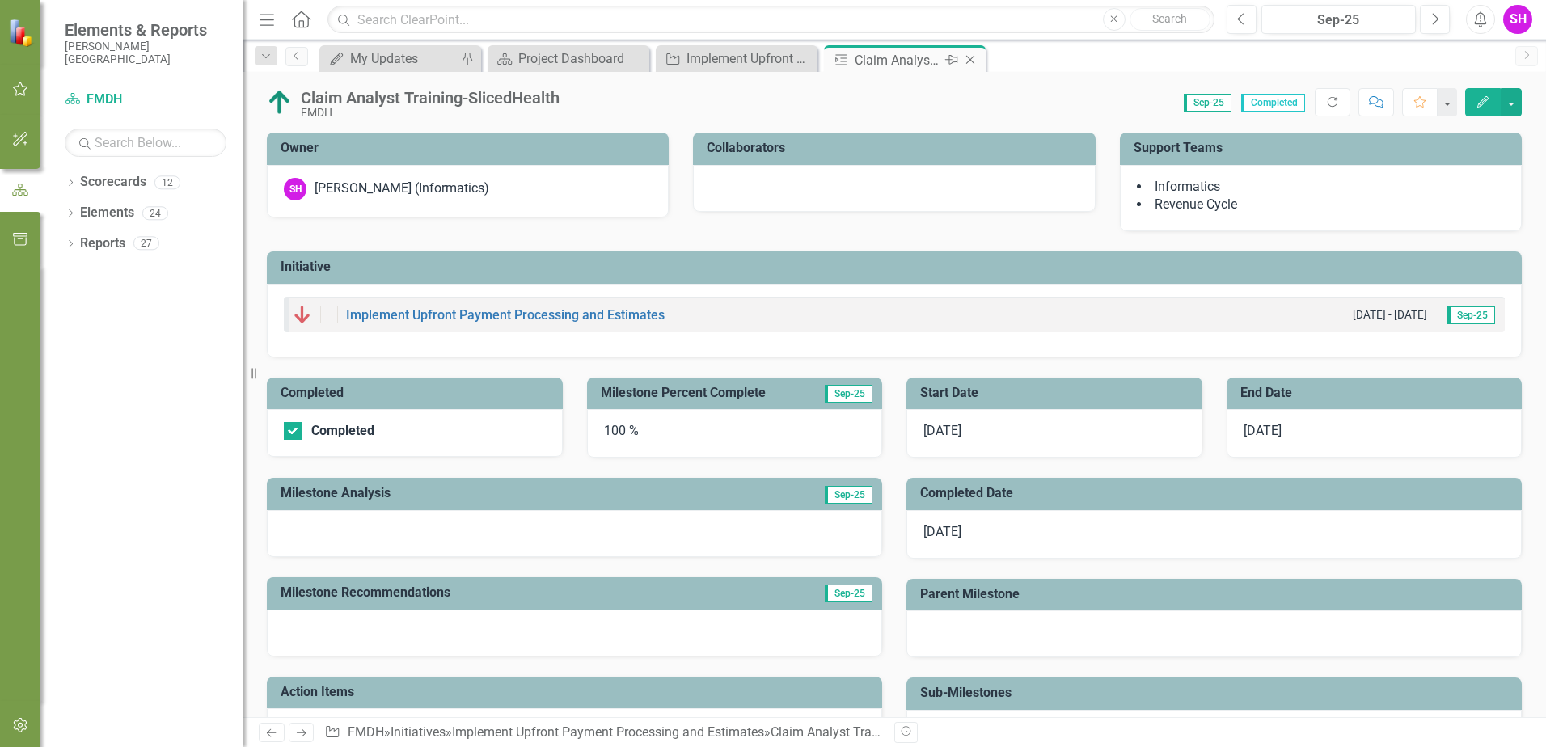
click at [969, 58] on icon "Close" at bounding box center [970, 59] width 16 height 13
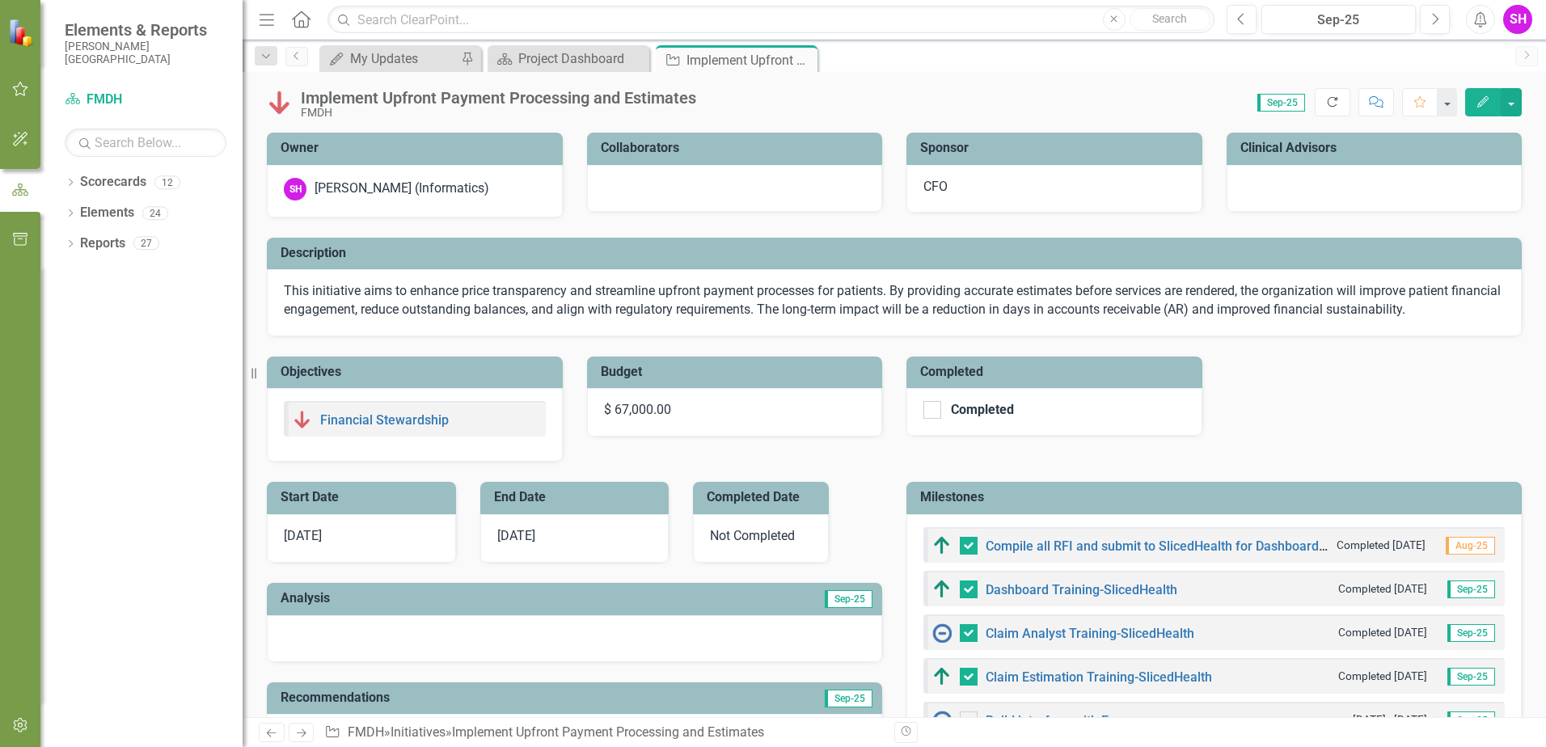
click at [1331, 97] on icon "button" at bounding box center [1332, 102] width 10 height 10
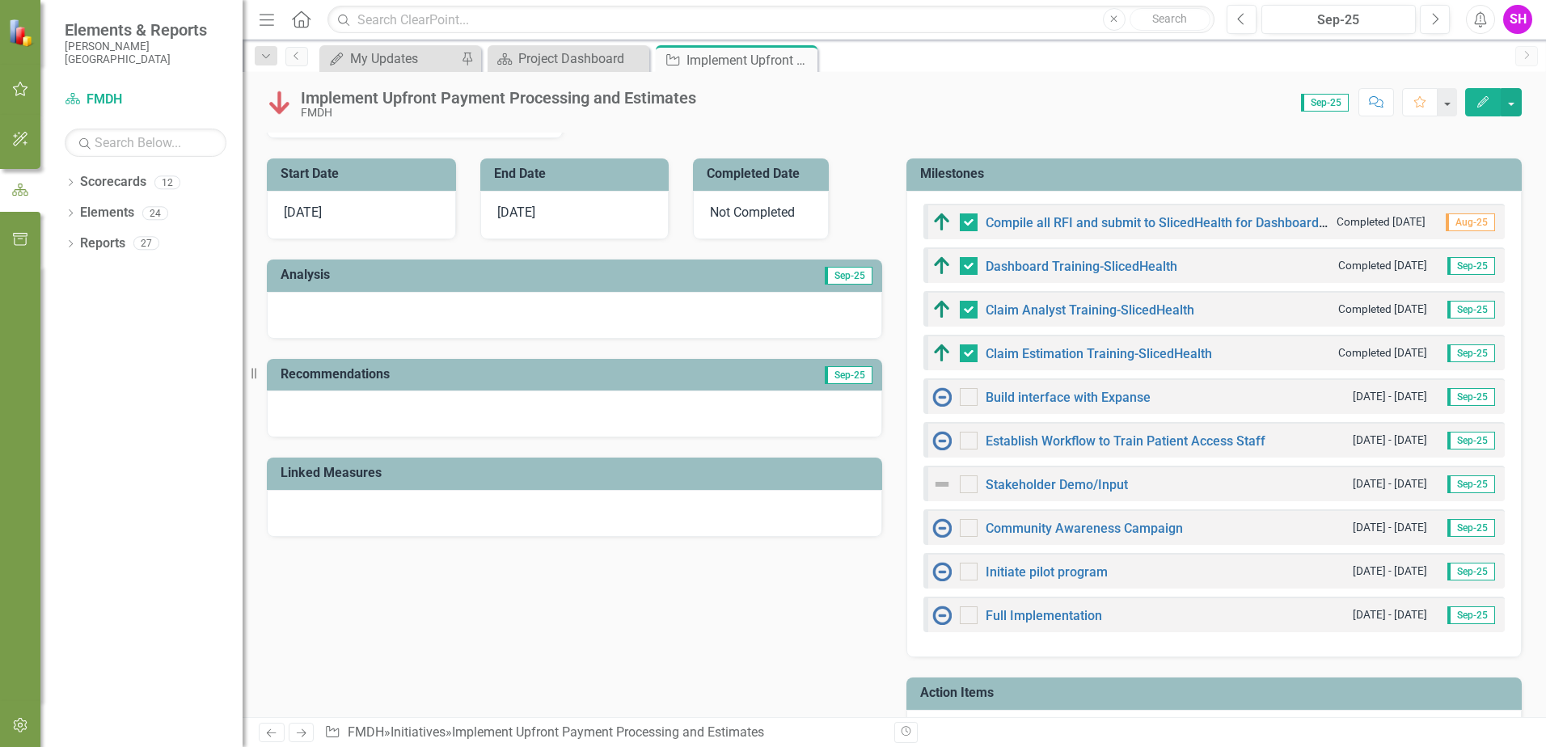
click at [1106, 493] on div "Stakeholder Demo/Input" at bounding box center [1030, 484] width 196 height 19
click at [1024, 175] on h3 "Milestones" at bounding box center [1216, 174] width 593 height 15
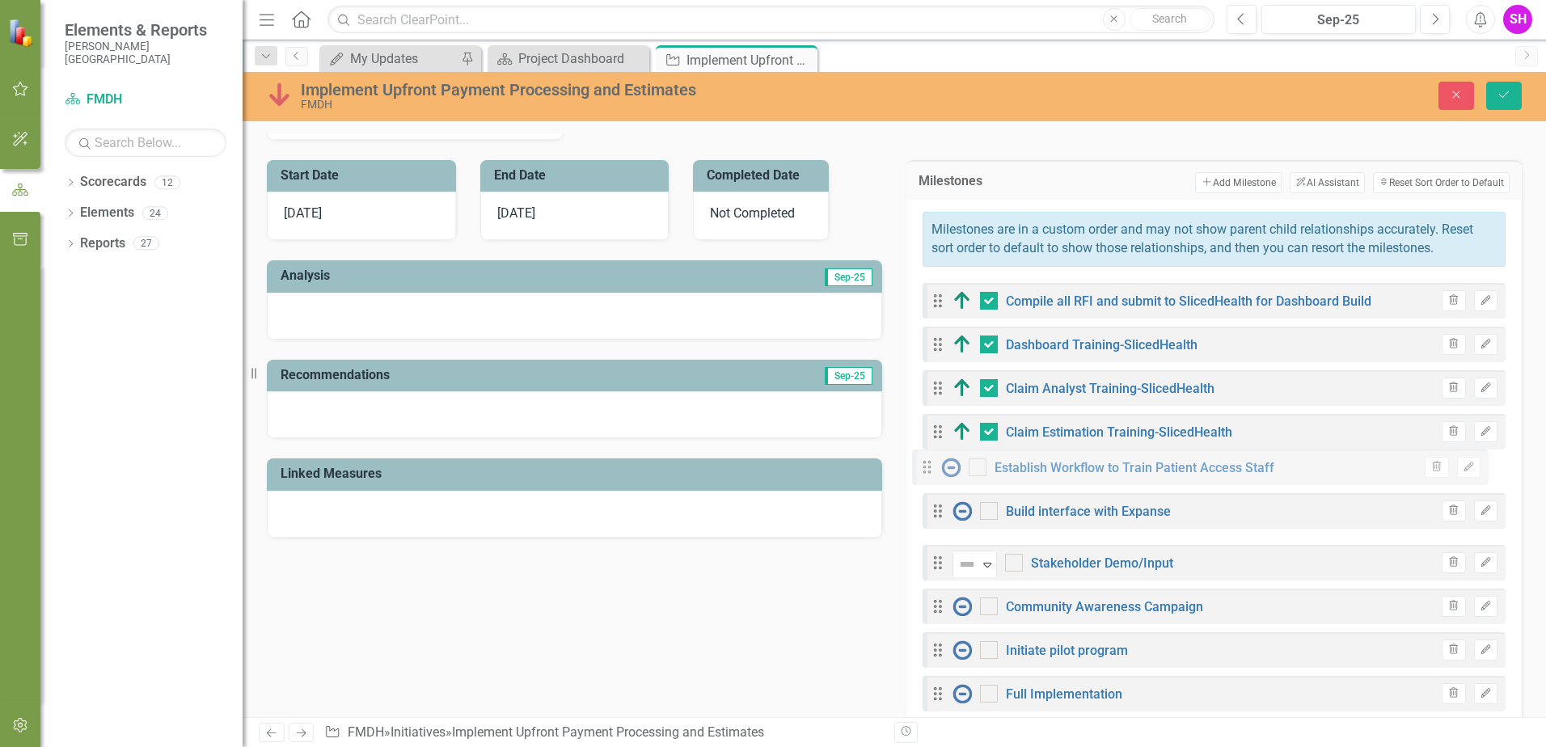
drag, startPoint x: 926, startPoint y: 523, endPoint x: 922, endPoint y: 471, distance: 52.0
click at [922, 471] on div "Drag Compile all RFI and submit to SlicedHealth for Dashboard Build Trash Edit …" at bounding box center [1213, 497] width 583 height 428
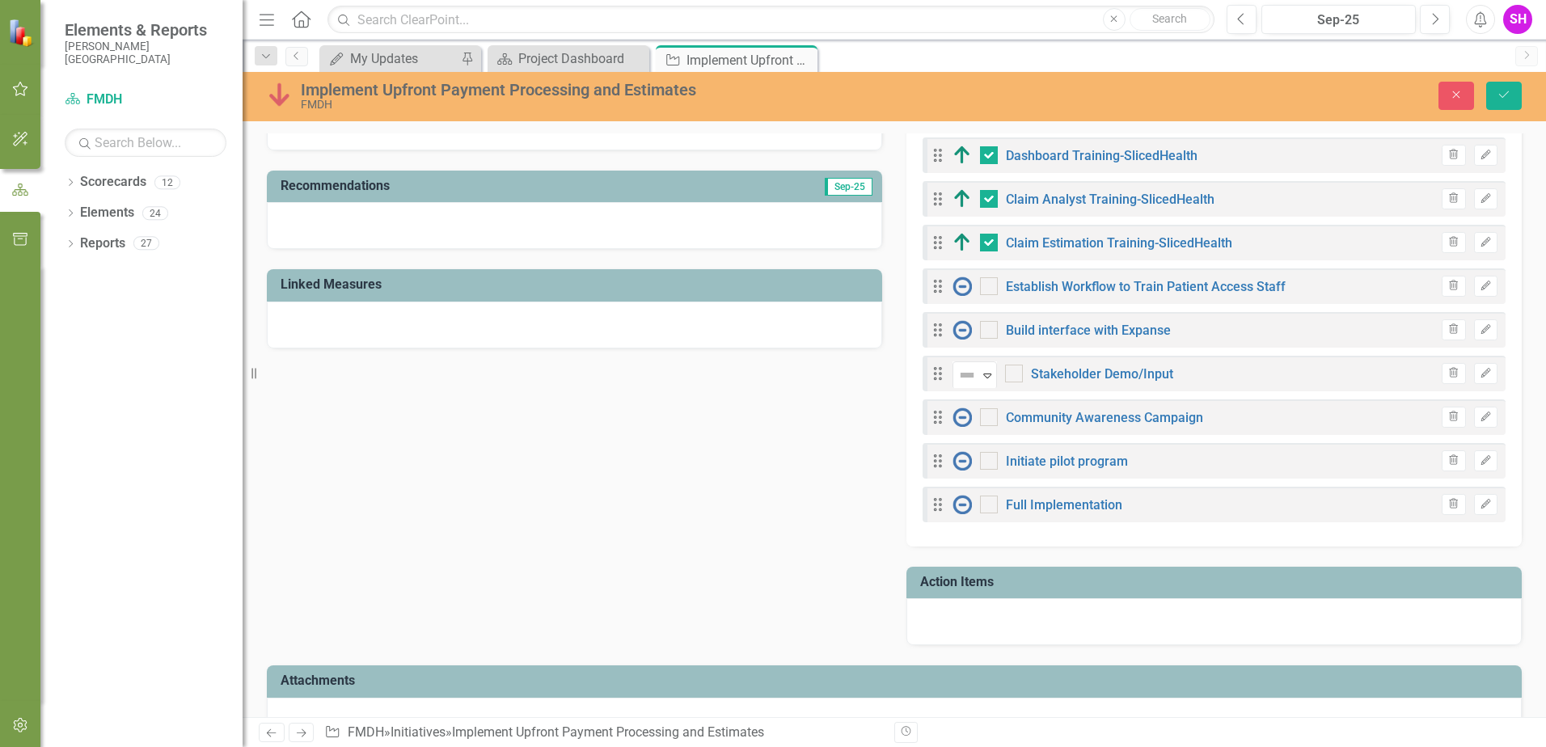
scroll to position [485, 0]
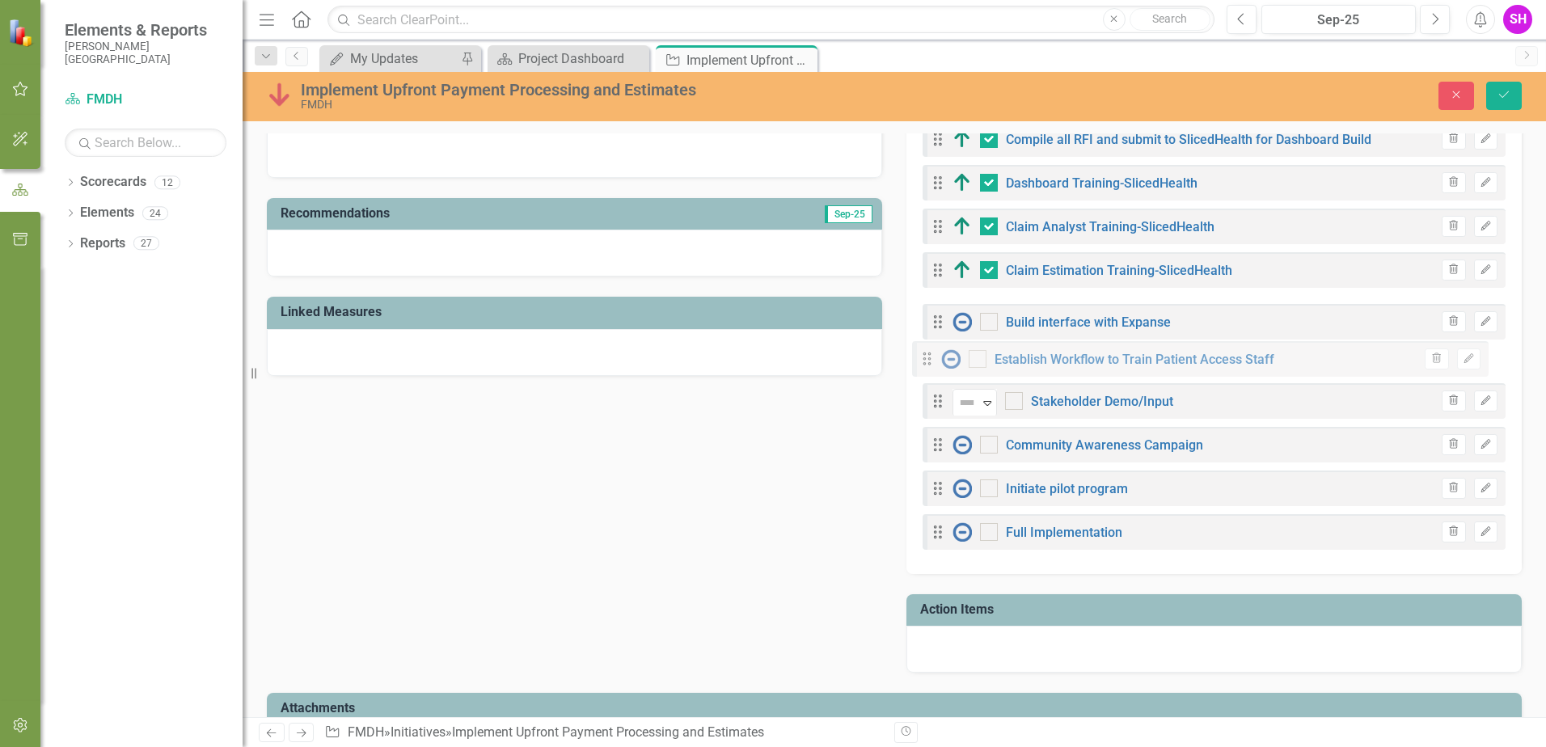
drag, startPoint x: 933, startPoint y: 315, endPoint x: 928, endPoint y: 357, distance: 42.3
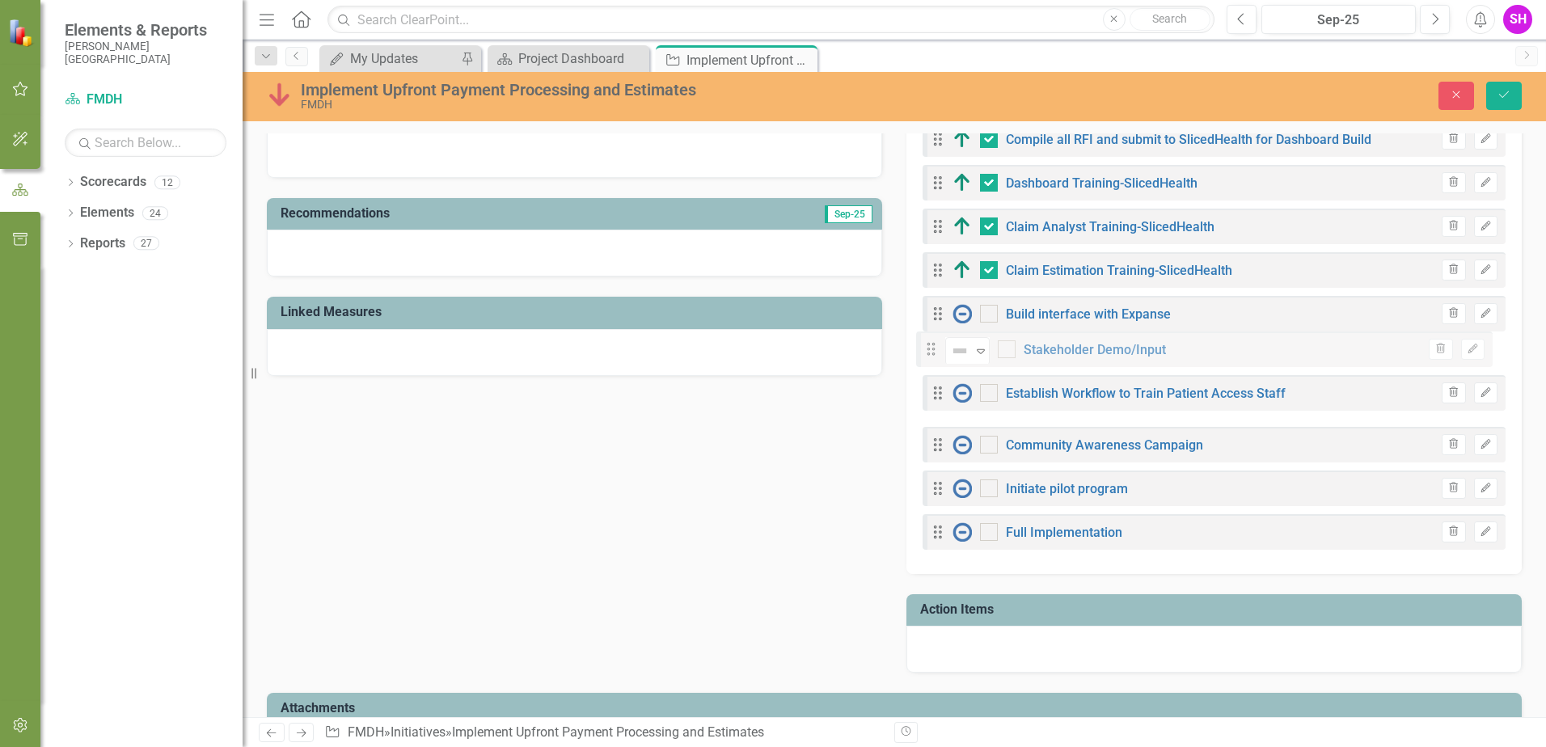
drag, startPoint x: 929, startPoint y: 403, endPoint x: 928, endPoint y: 351, distance: 51.7
click at [928, 351] on div "Drag Compile all RFI and submit to SlicedHealth for Dashboard Build Trash Edit …" at bounding box center [1213, 335] width 583 height 428
click at [1507, 94] on icon "Save" at bounding box center [1503, 94] width 15 height 11
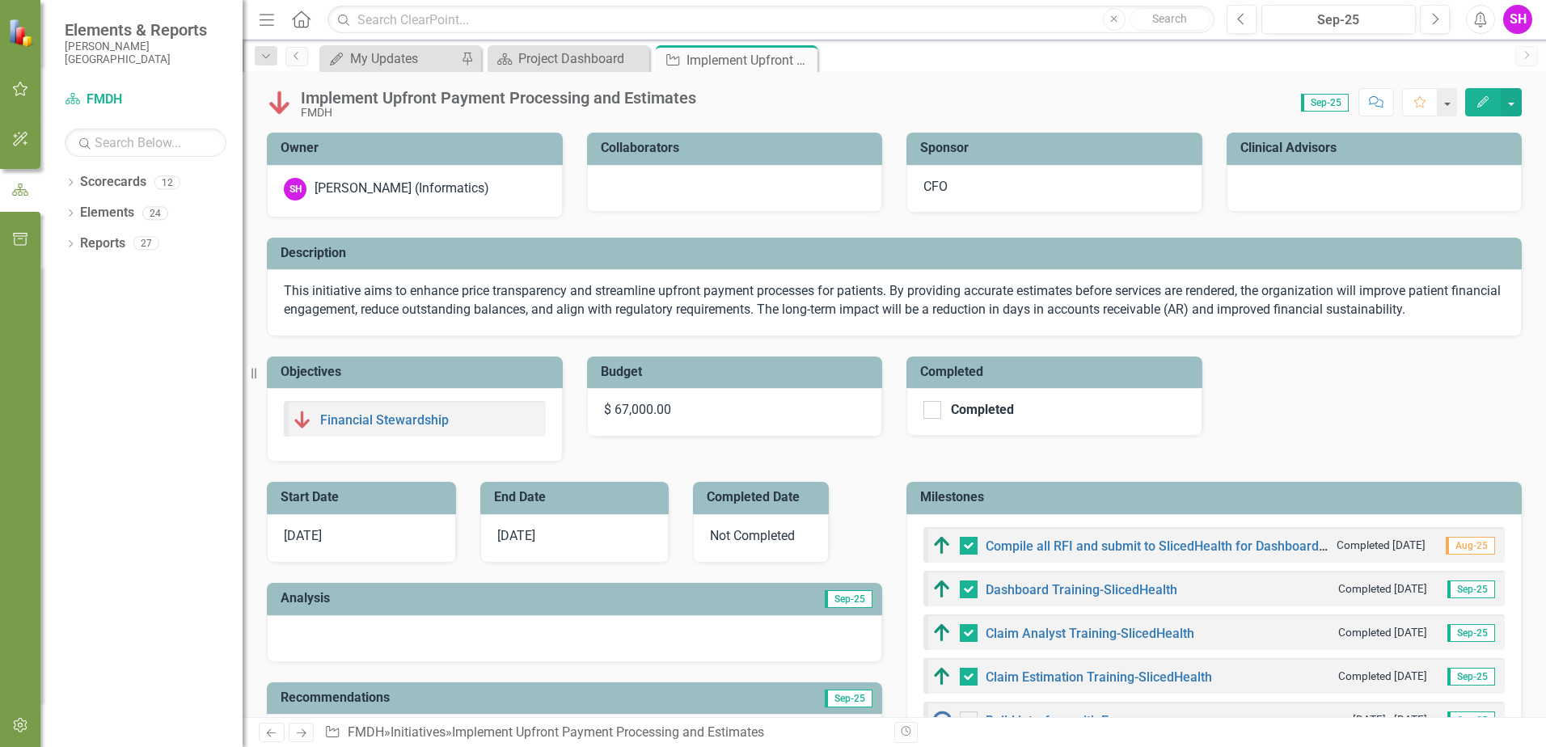
checkbox input "false"
checkbox input "true"
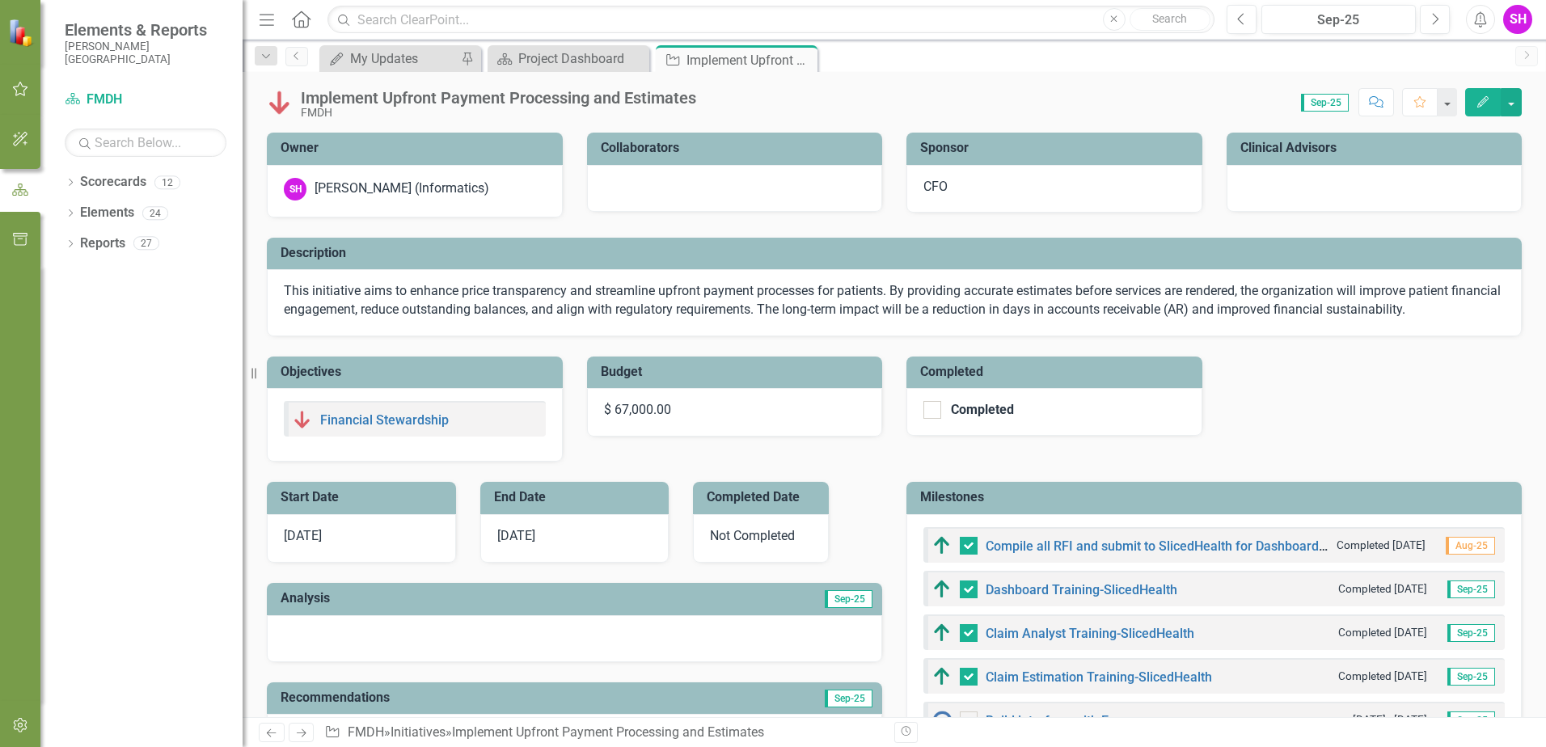
checkbox input "true"
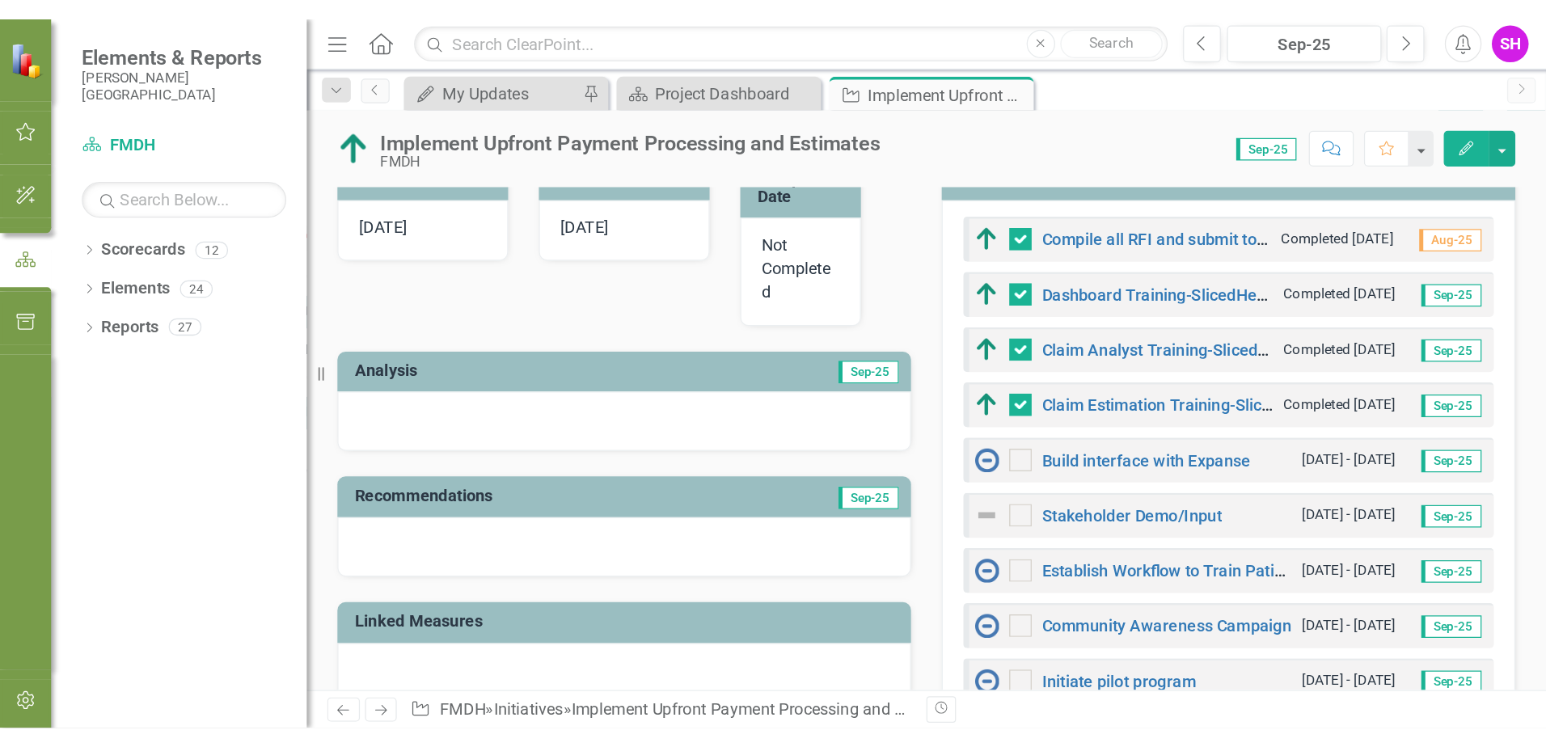
scroll to position [371, 0]
